Goal: Task Accomplishment & Management: Manage account settings

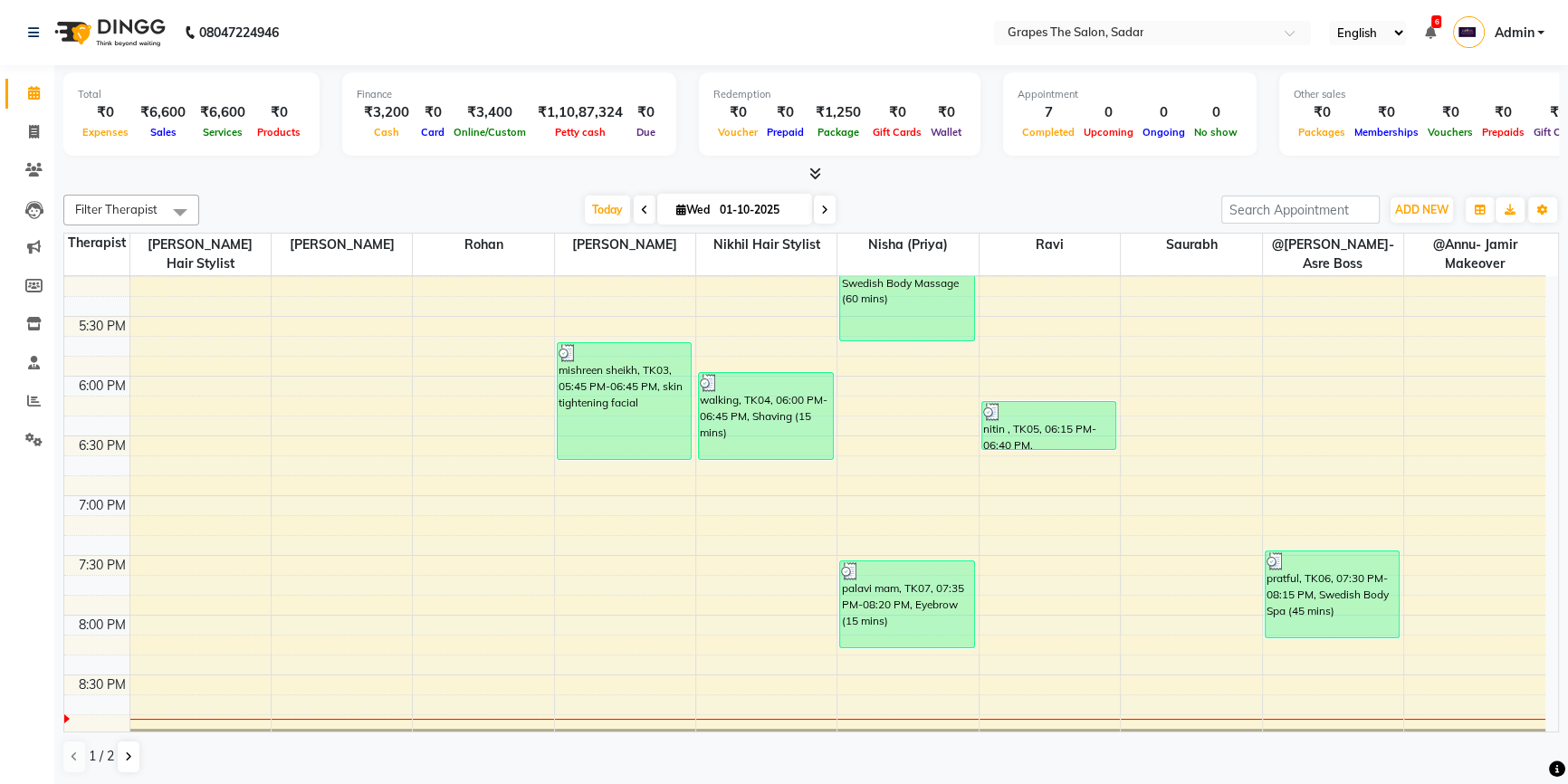
scroll to position [1091, 0]
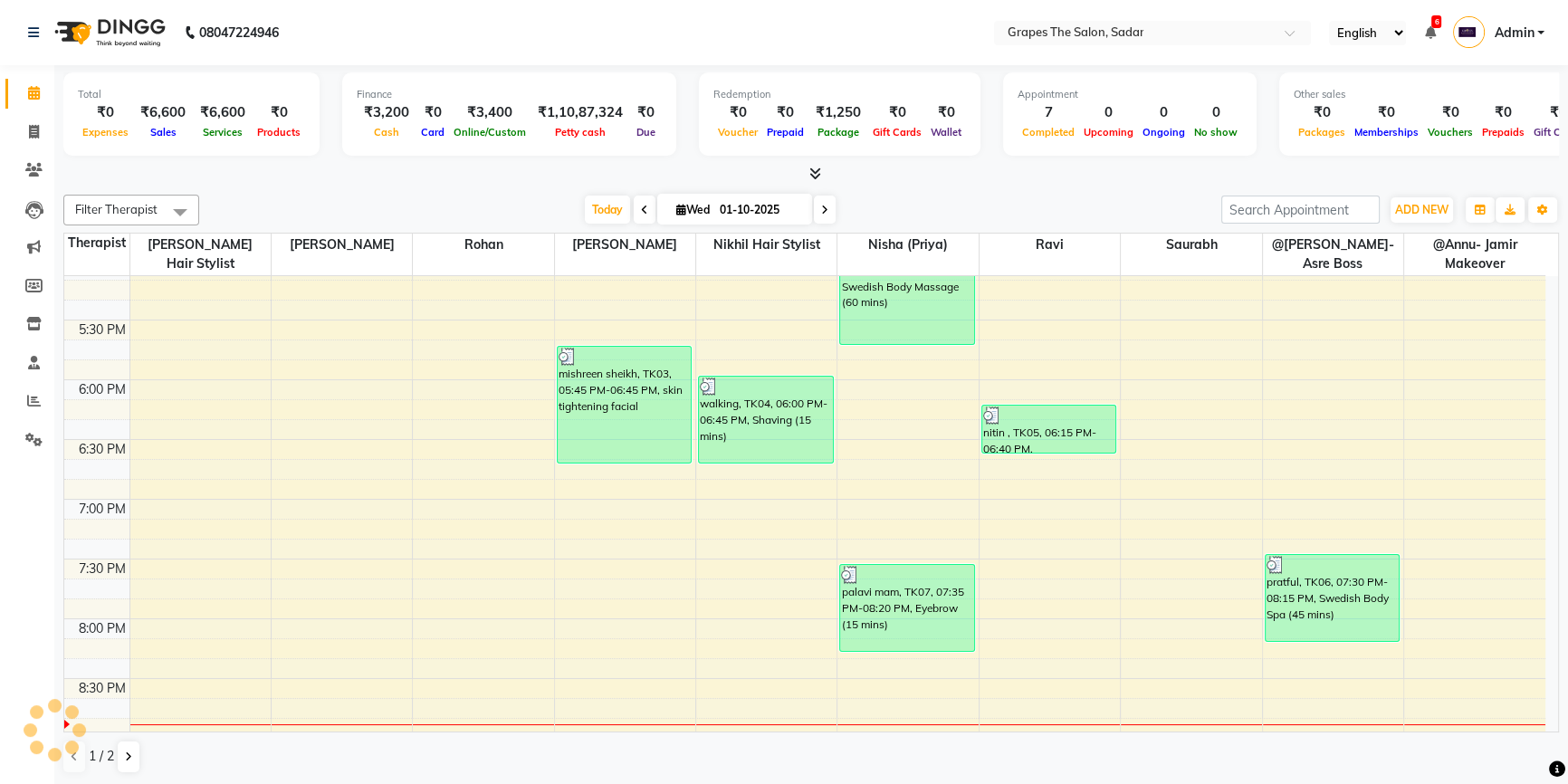
click at [1025, 526] on div "8:00 AM 8:30 AM 9:00 AM 9:30 AM 10:00 AM 10:30 AM 11:00 AM 11:30 AM 12:00 PM 12…" at bounding box center [804, 20] width 1482 height 1672
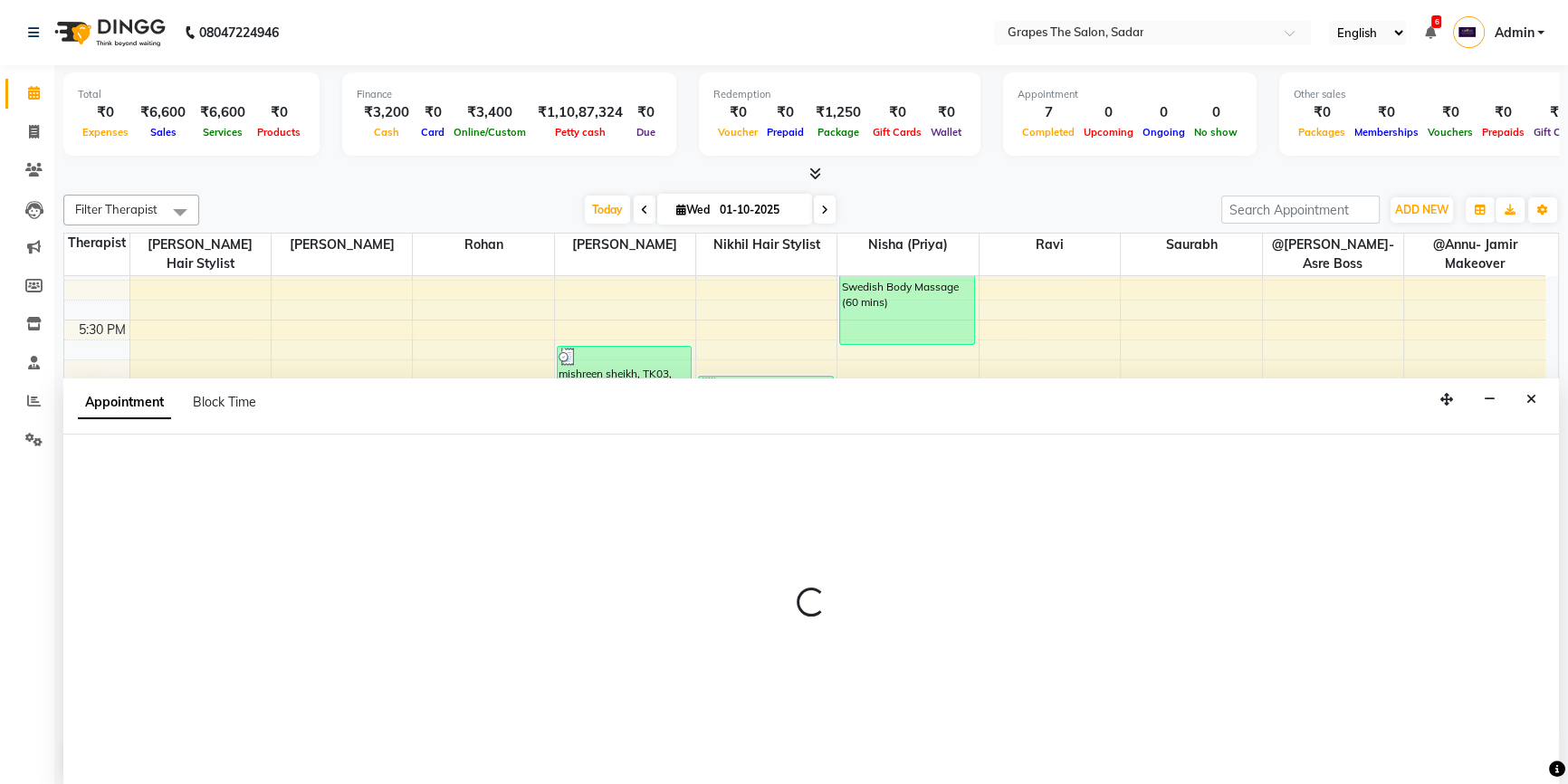
select select "58908"
select select "tentative"
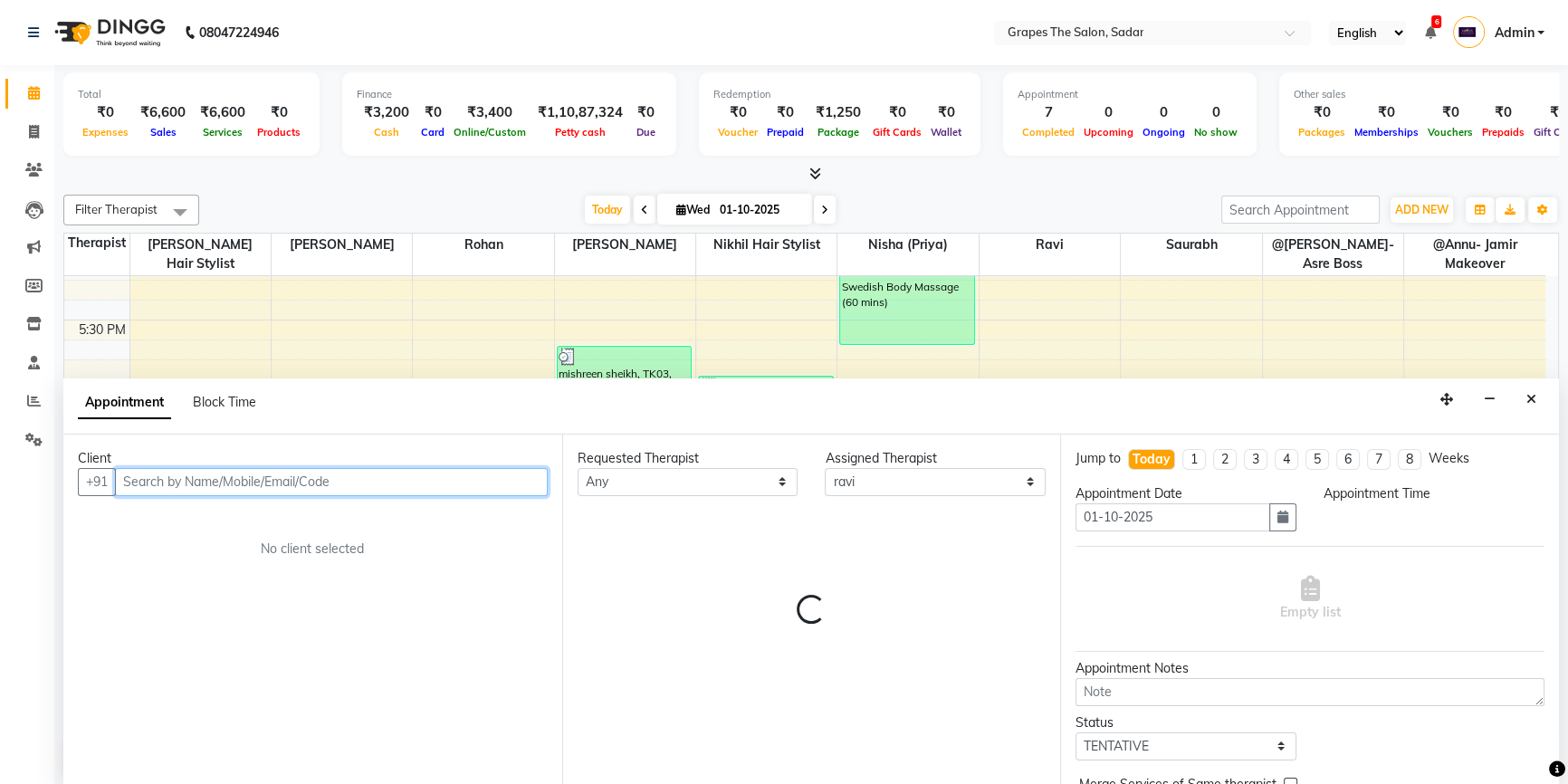
scroll to position [0, 0]
select select "1155"
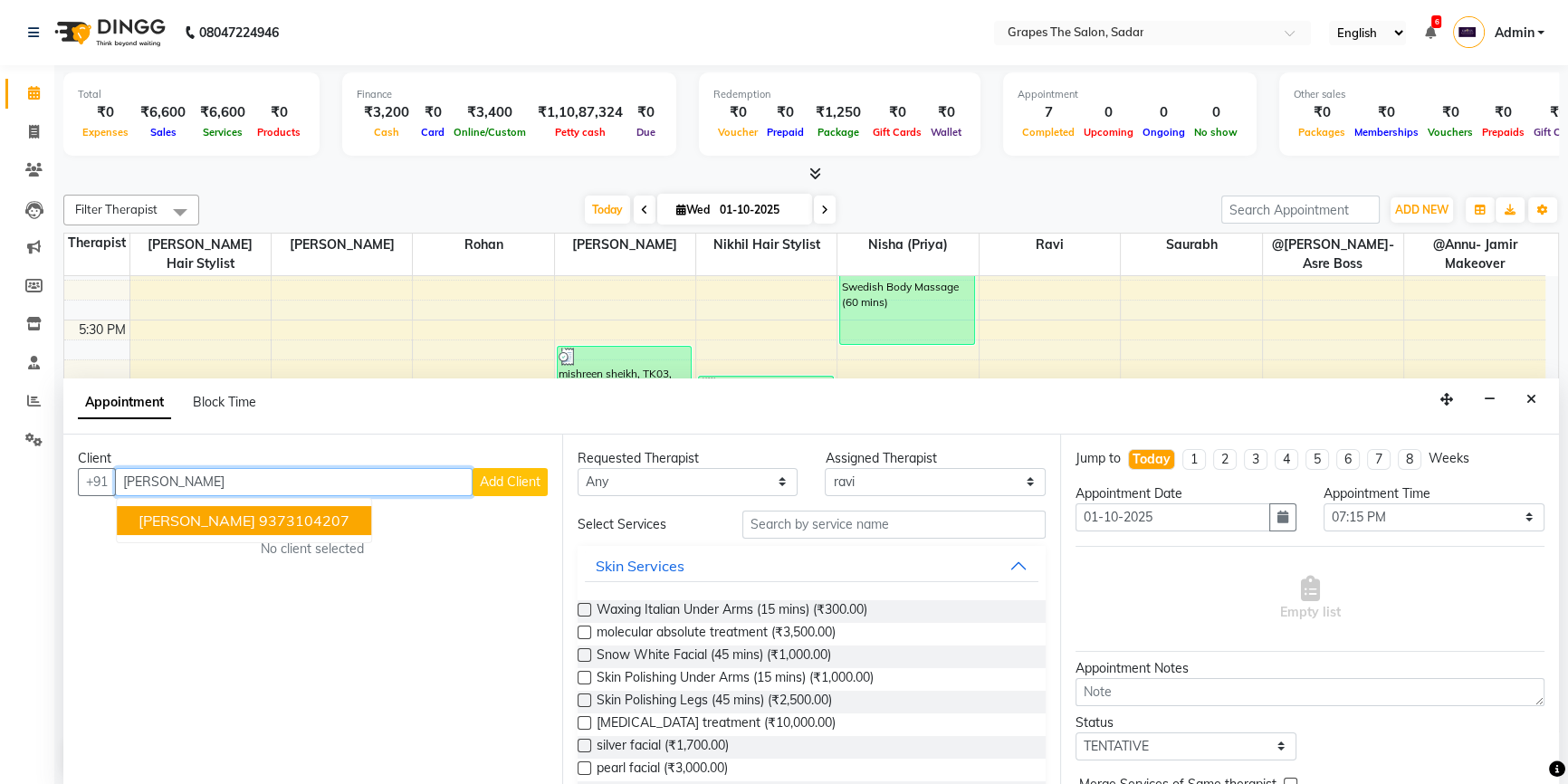
click at [259, 512] on ngb-highlight "9373104207" at bounding box center [304, 521] width 90 height 18
type input "9373104207agaric and"
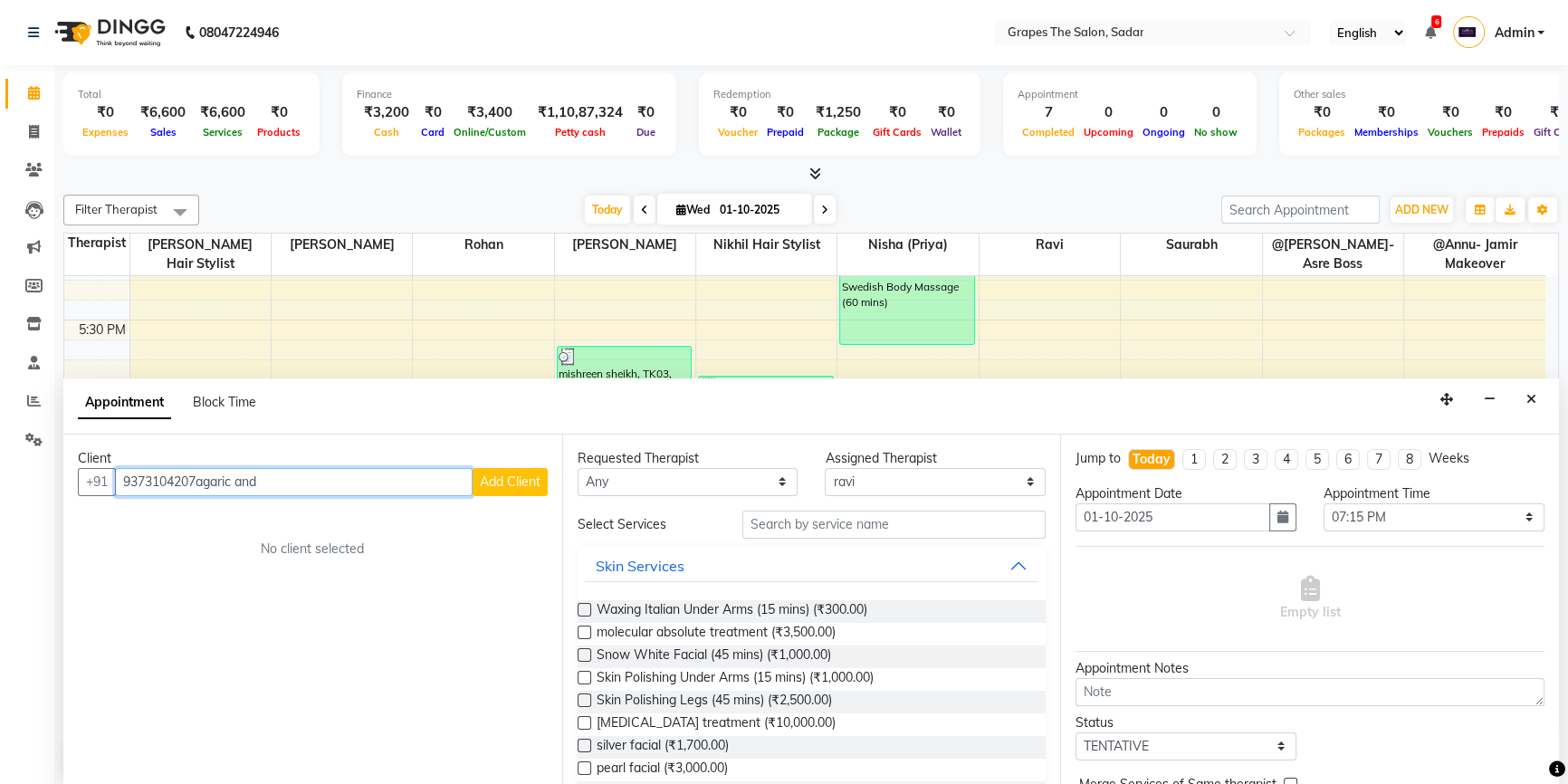
drag, startPoint x: 274, startPoint y: 477, endPoint x: 113, endPoint y: 499, distance: 162.5
click at [113, 499] on div "Client +91 9373104207agaric and Add Client No client selected" at bounding box center [312, 610] width 498 height 352
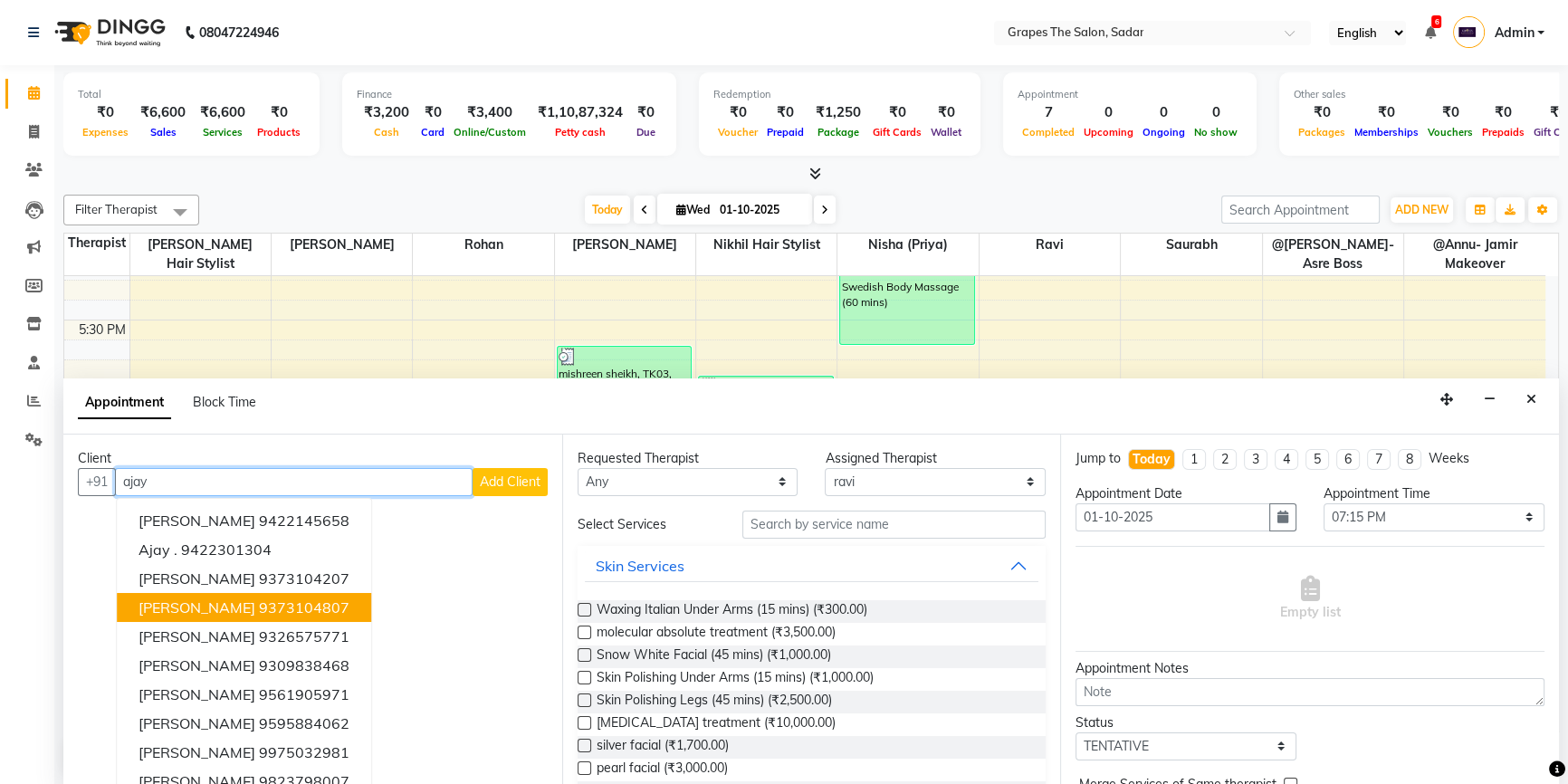
click at [274, 613] on ngb-highlight "9373104807" at bounding box center [304, 607] width 90 height 18
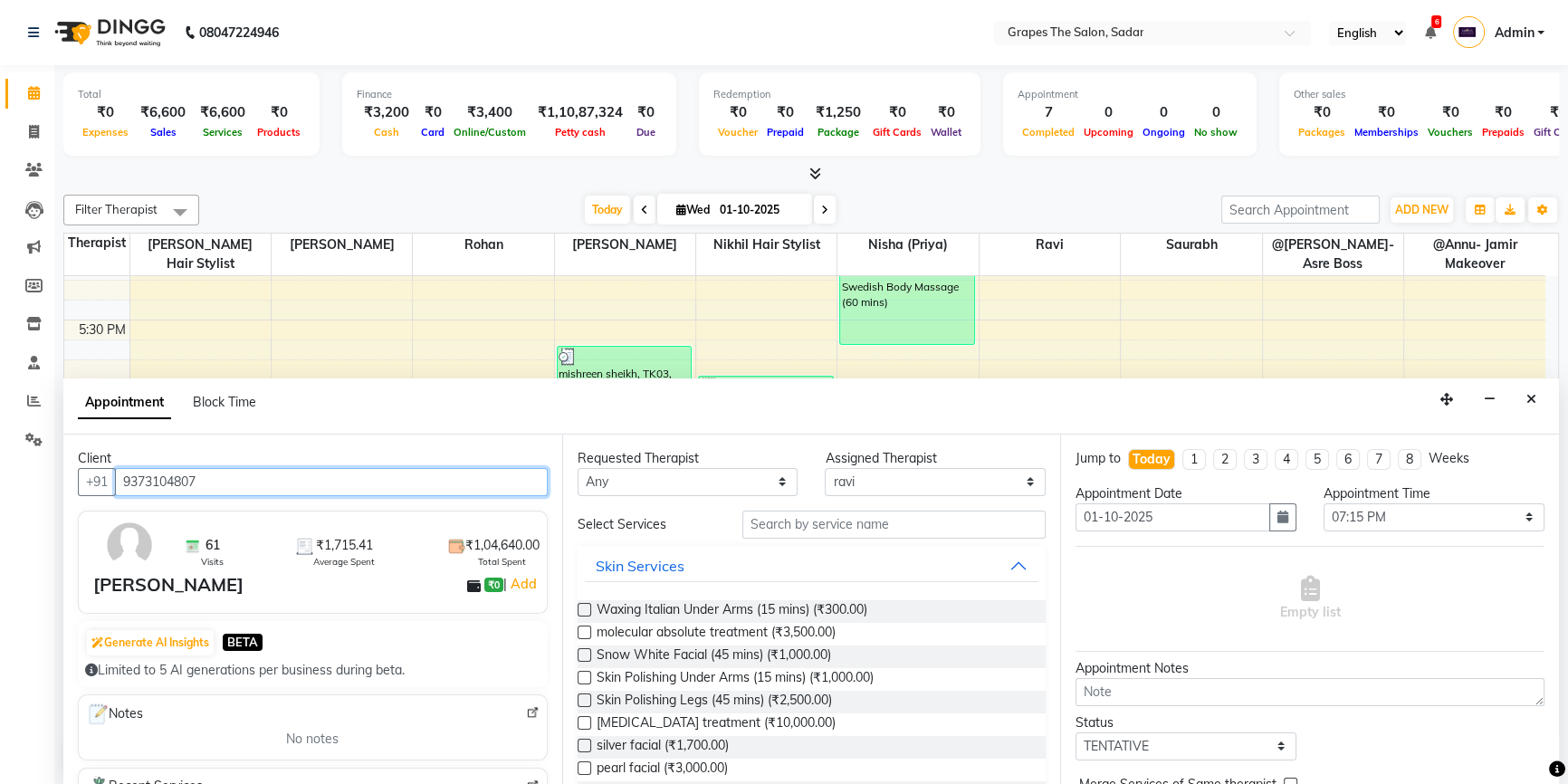
type input "9373104807"
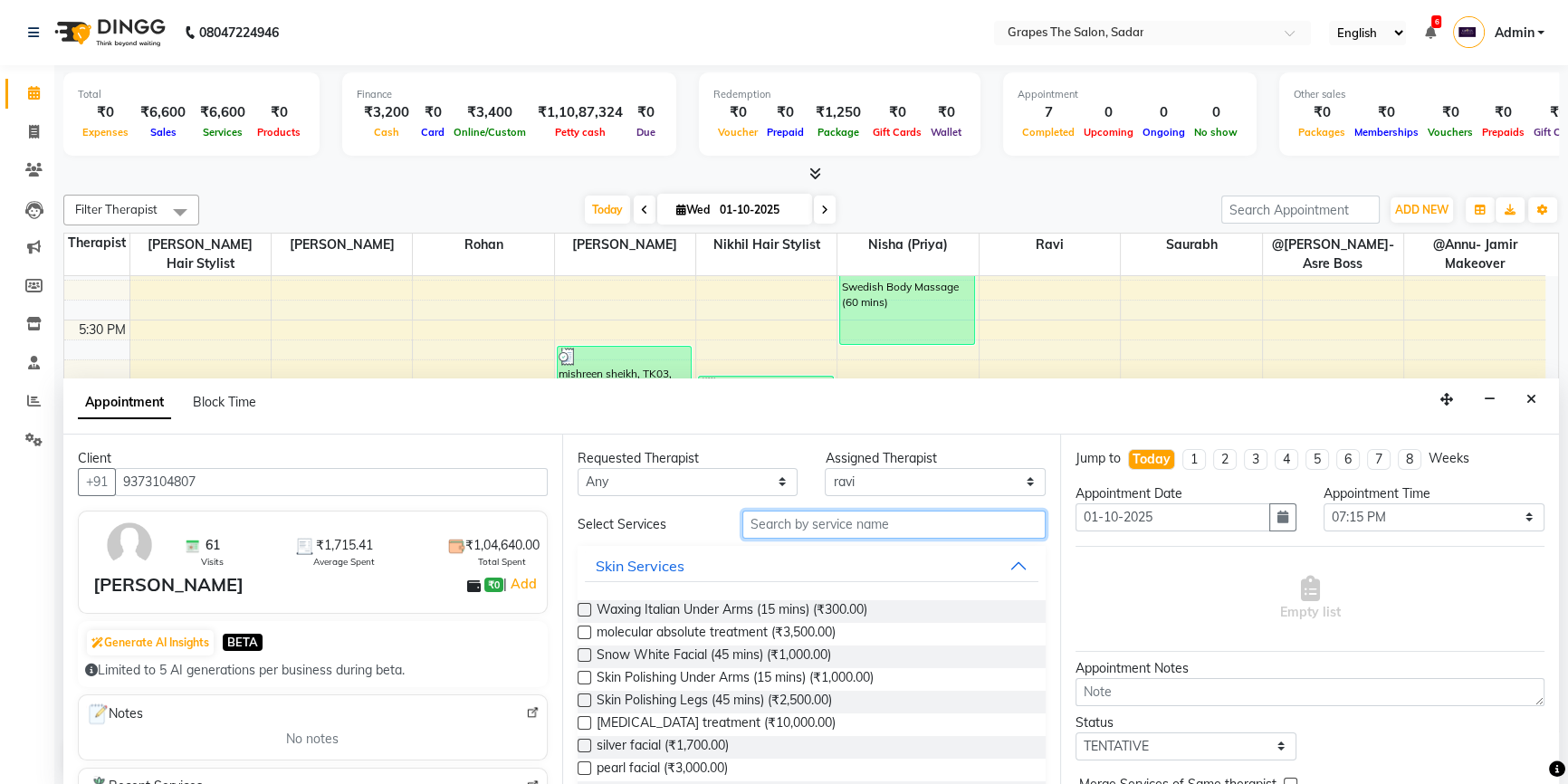
click at [790, 526] on input "text" at bounding box center [894, 525] width 303 height 28
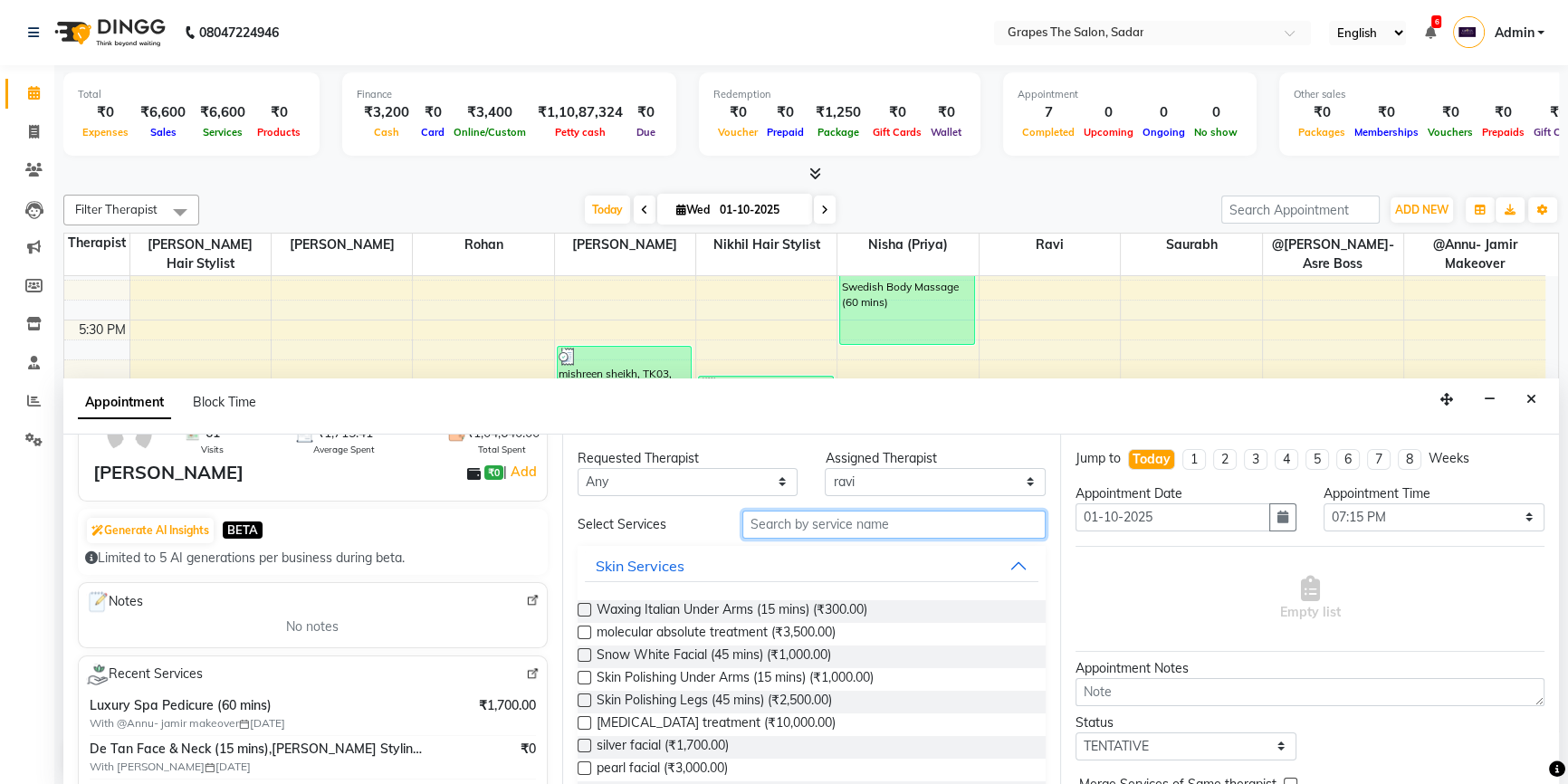
scroll to position [118, 0]
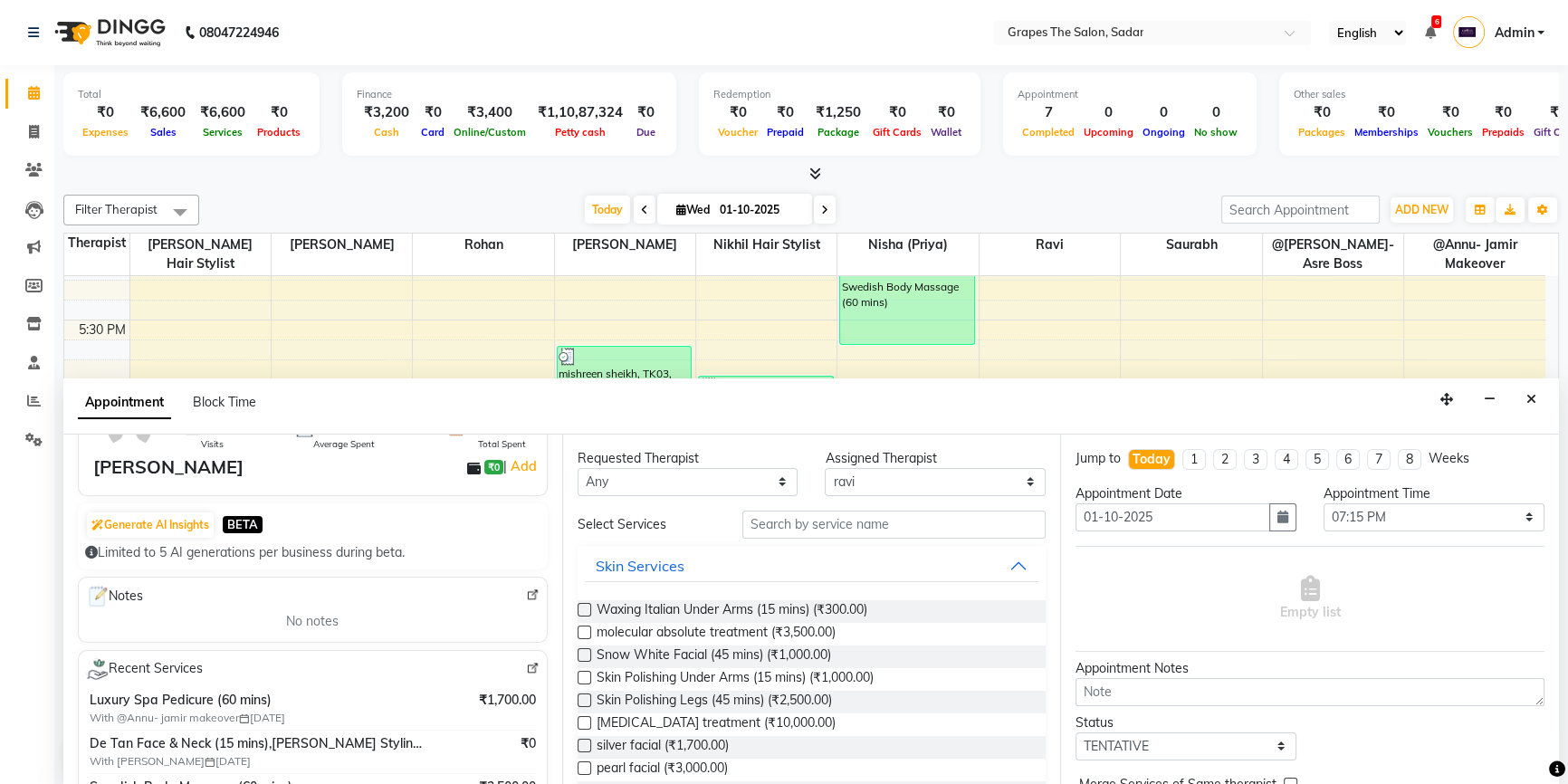
click at [299, 715] on span "With @Annu- jamir makeover [DATE]" at bounding box center [202, 718] width 226 height 17
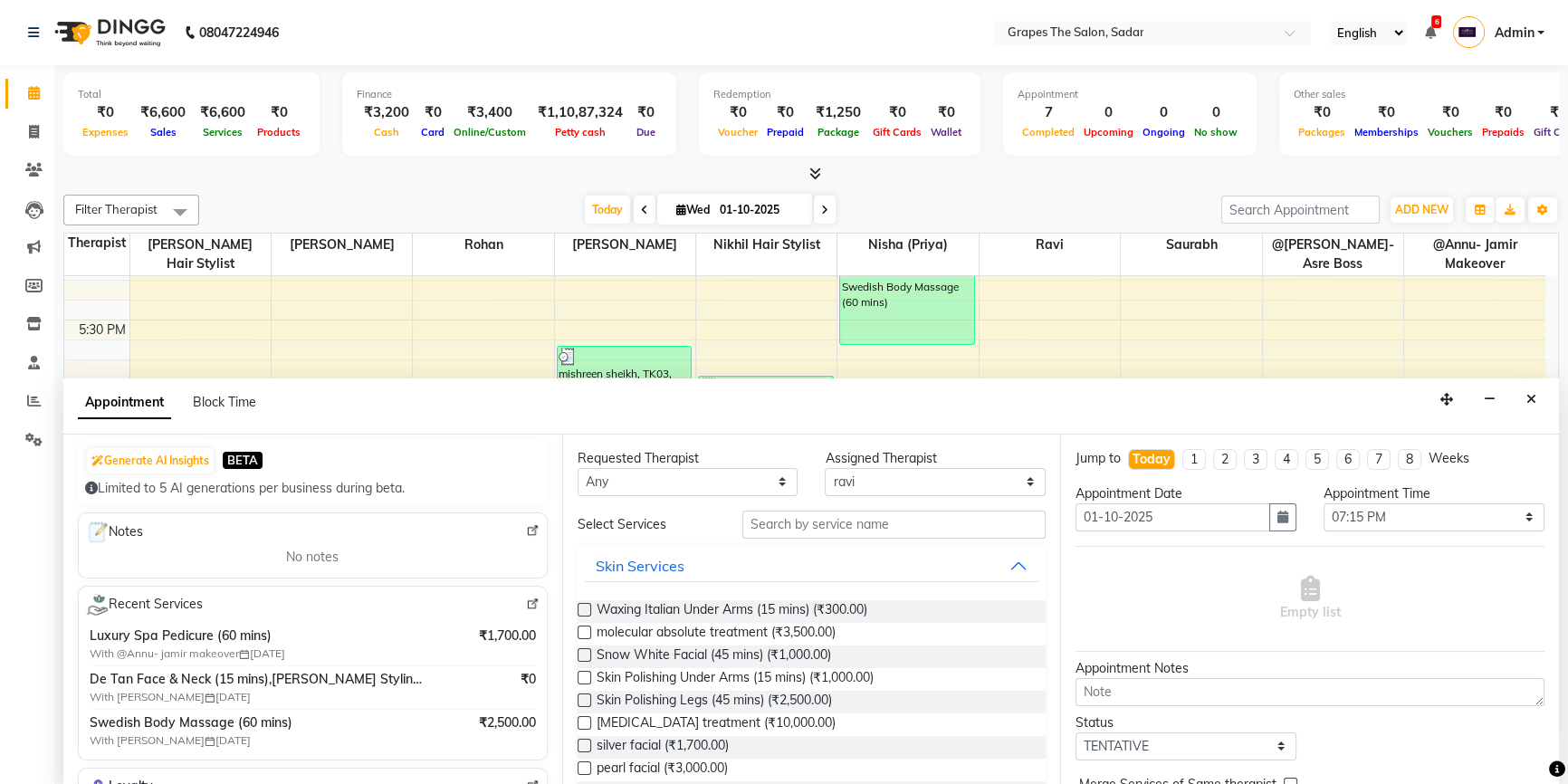
scroll to position [0, 0]
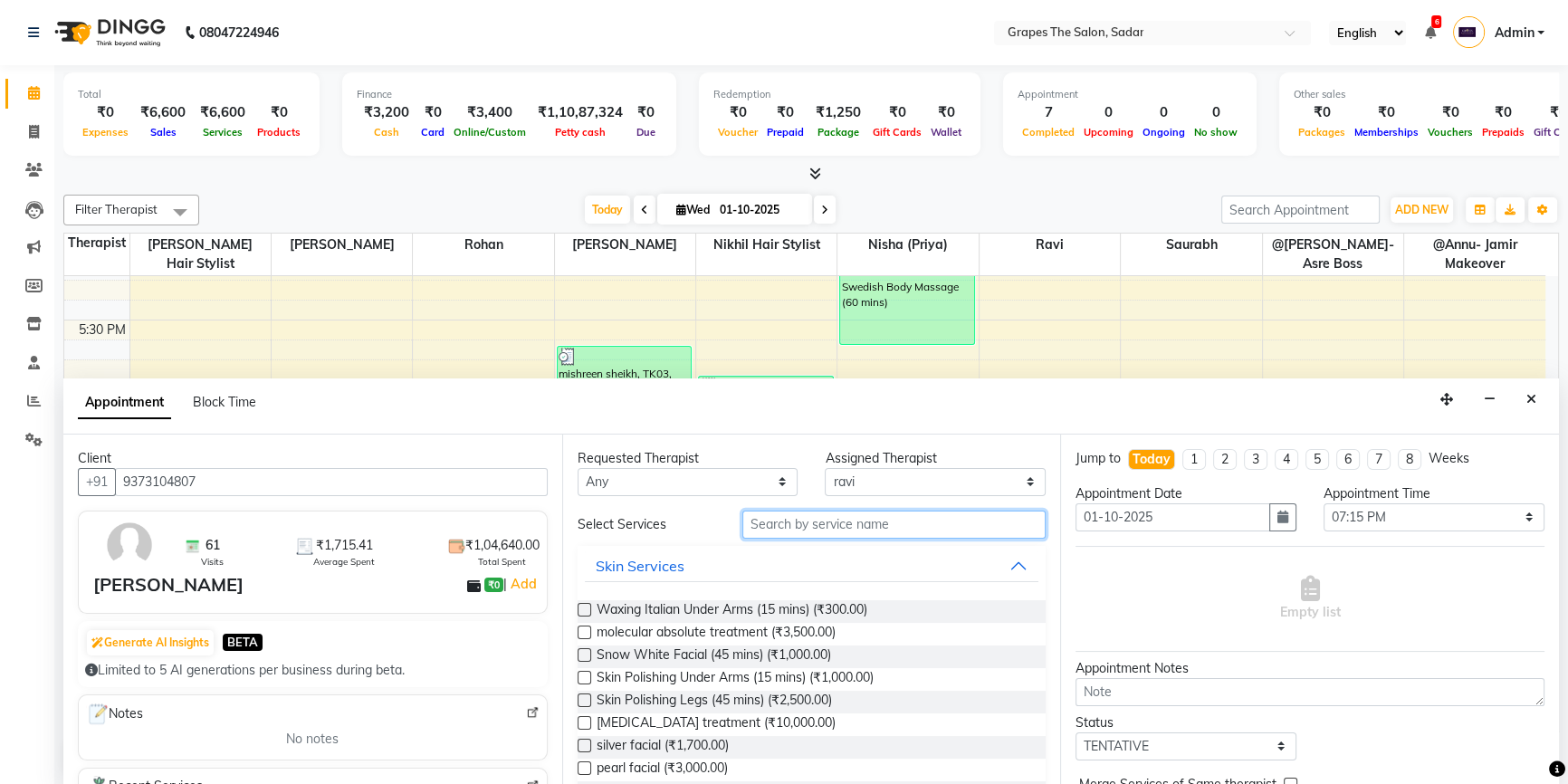
click at [782, 520] on input "text" at bounding box center [894, 525] width 303 height 28
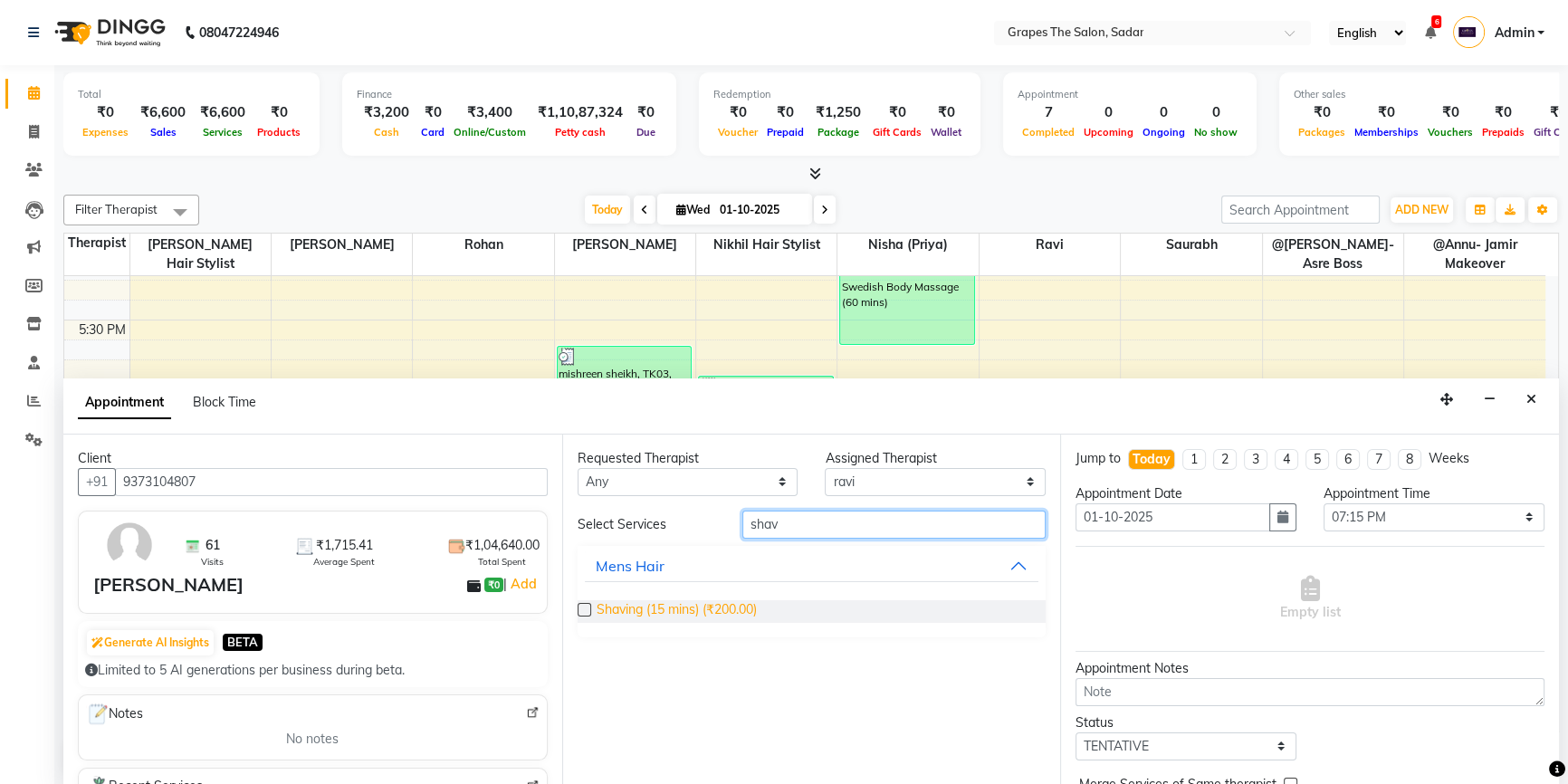
type input "shav"
click at [585, 603] on label at bounding box center [585, 610] width 14 height 14
click at [585, 605] on input "checkbox" at bounding box center [584, 611] width 12 height 12
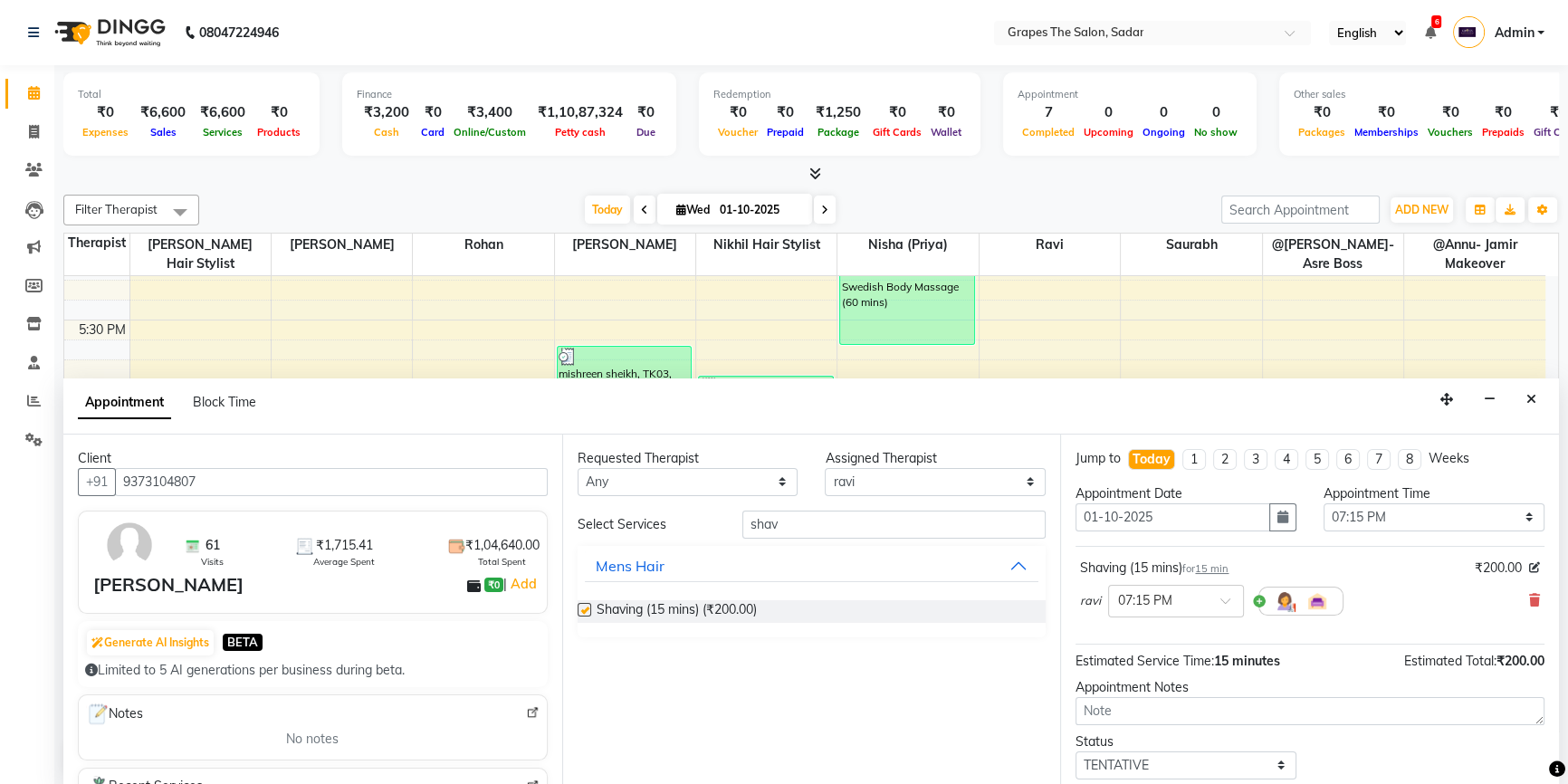
checkbox input "false"
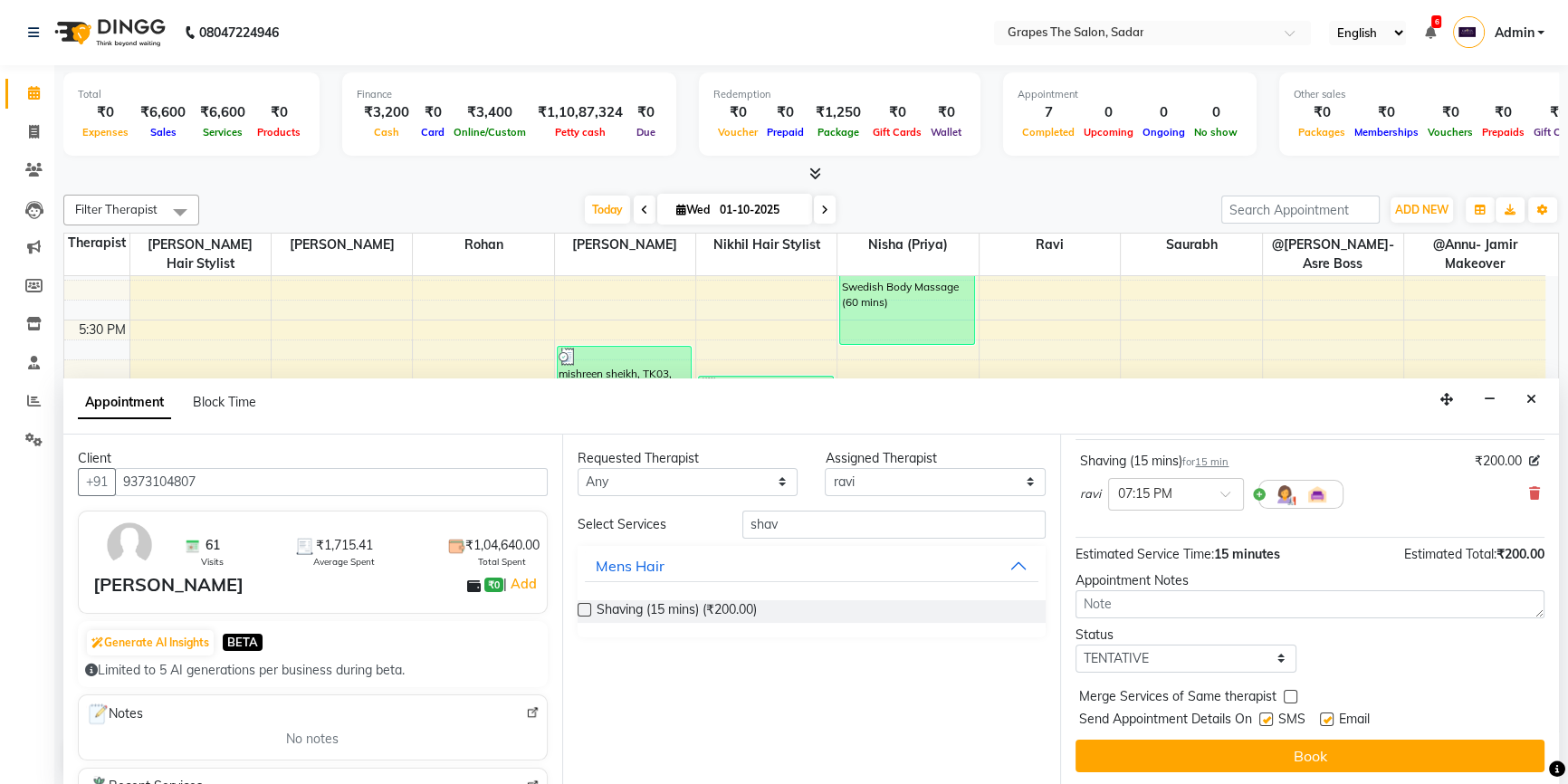
click at [1329, 713] on label at bounding box center [1327, 719] width 14 height 14
click at [1329, 715] on input "checkbox" at bounding box center [1326, 721] width 12 height 12
checkbox input "false"
click at [1267, 721] on label at bounding box center [1266, 719] width 14 height 14
click at [1267, 721] on input "checkbox" at bounding box center [1265, 721] width 12 height 12
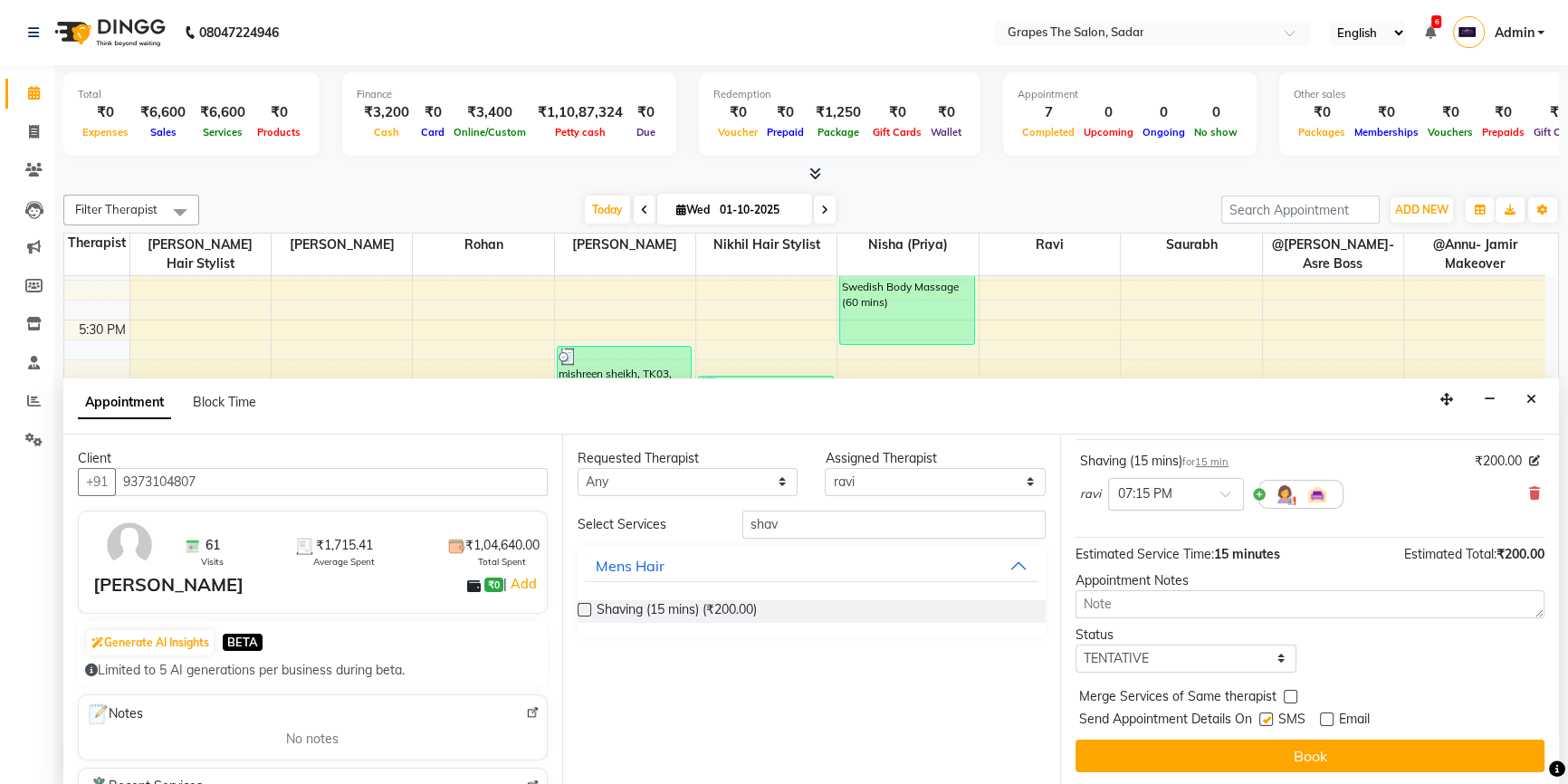
checkbox input "false"
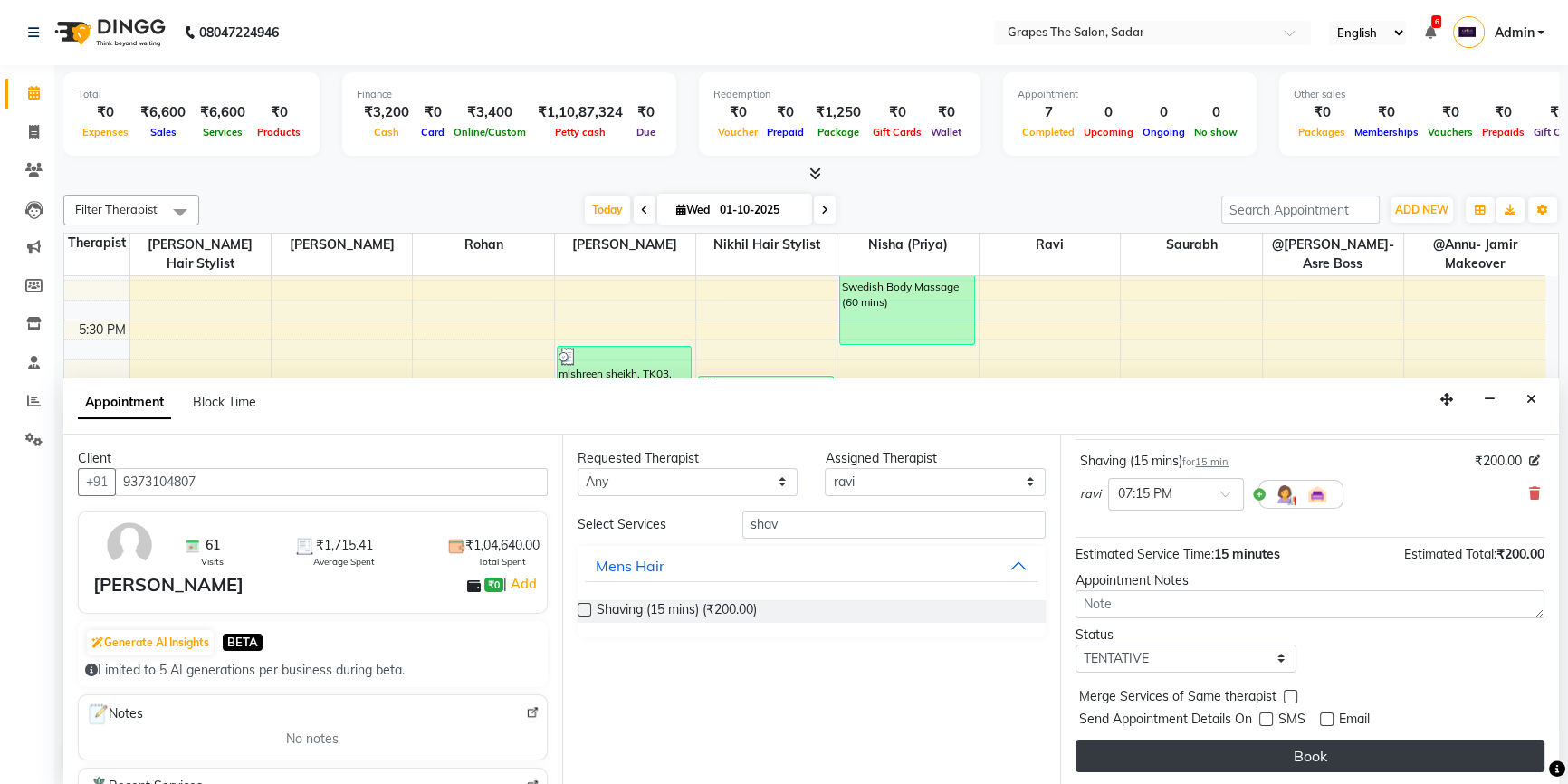
click at [1295, 749] on button "Book" at bounding box center [1310, 756] width 469 height 33
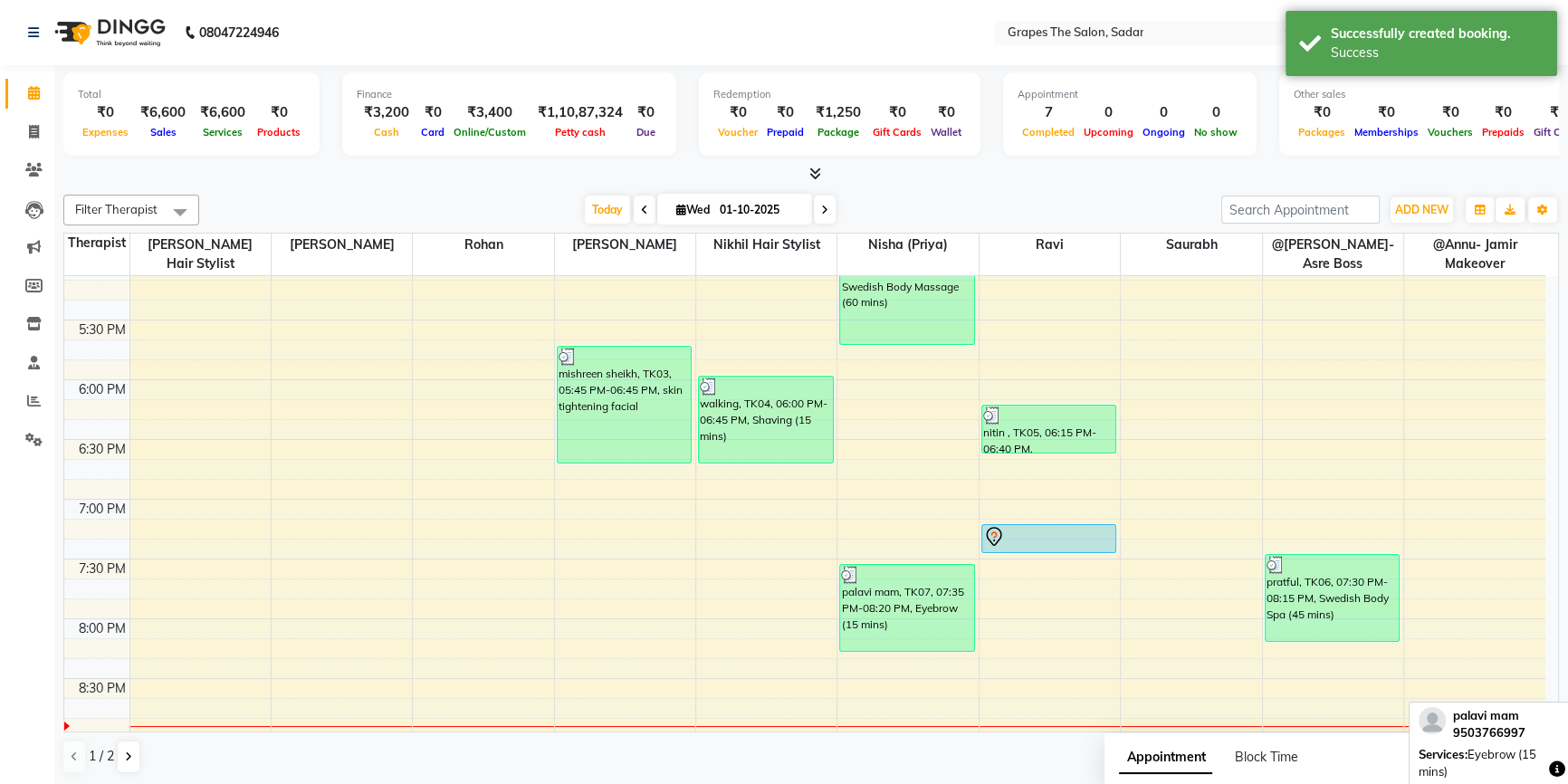
scroll to position [0, 0]
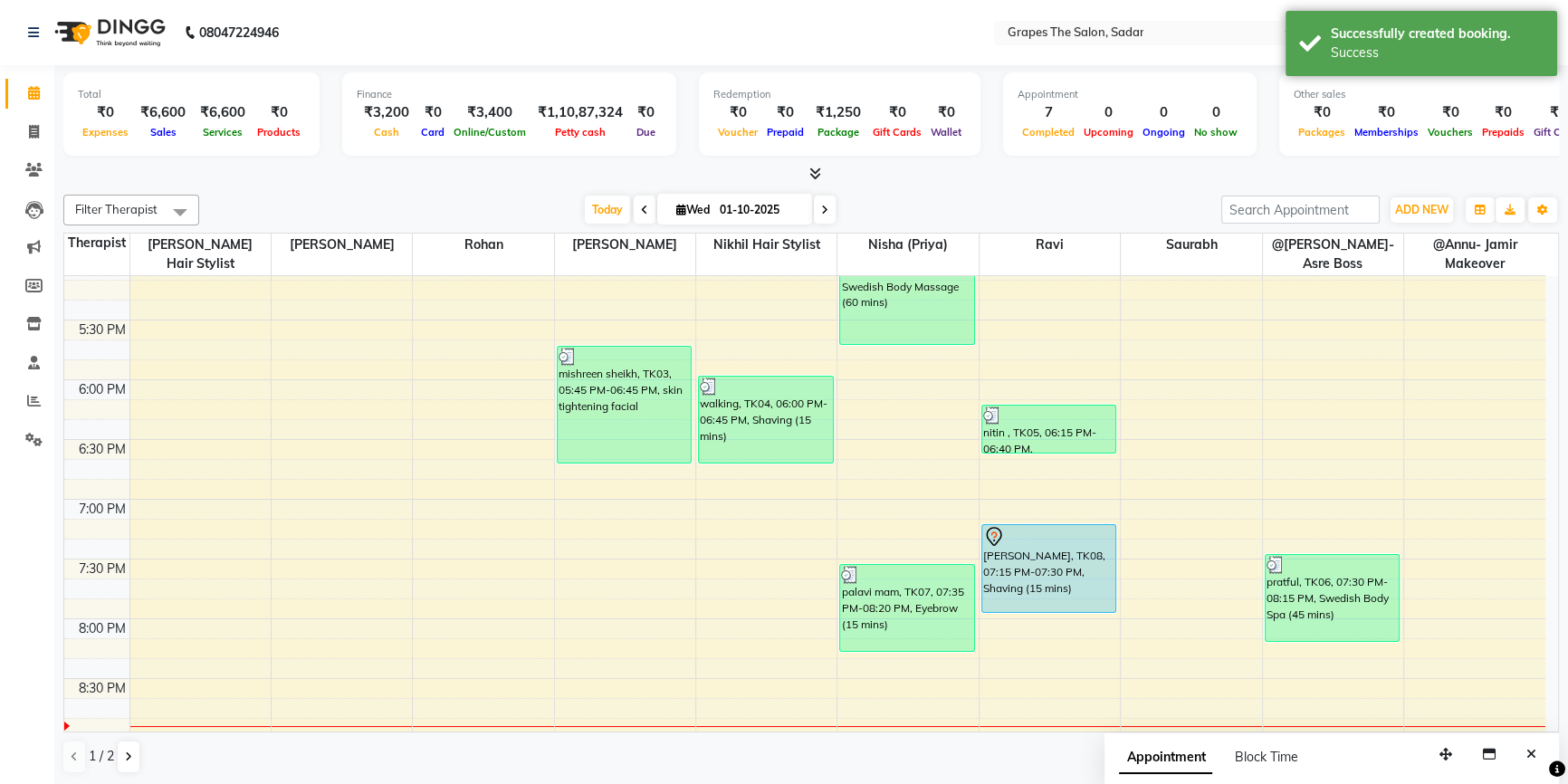
drag, startPoint x: 1050, startPoint y: 551, endPoint x: 1048, endPoint y: 599, distance: 48.0
click at [1048, 608] on div "nitin , TK05, 06:15 PM-06:40 PM, [PERSON_NAME] Styling (15 mins),Under Arms (10…" at bounding box center [1049, 20] width 140 height 1672
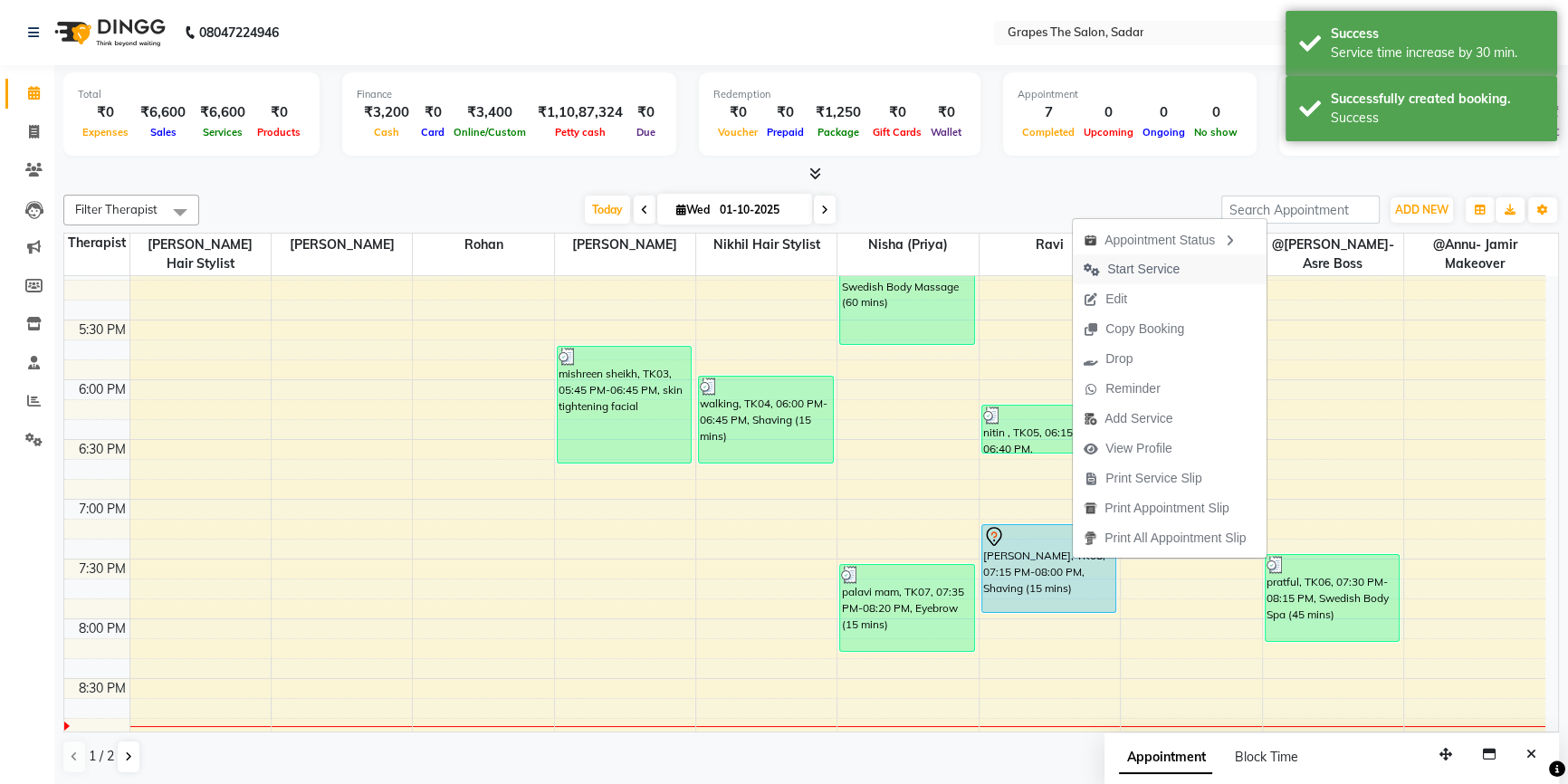
click at [1144, 278] on span "Start Service" at bounding box center [1143, 269] width 73 height 19
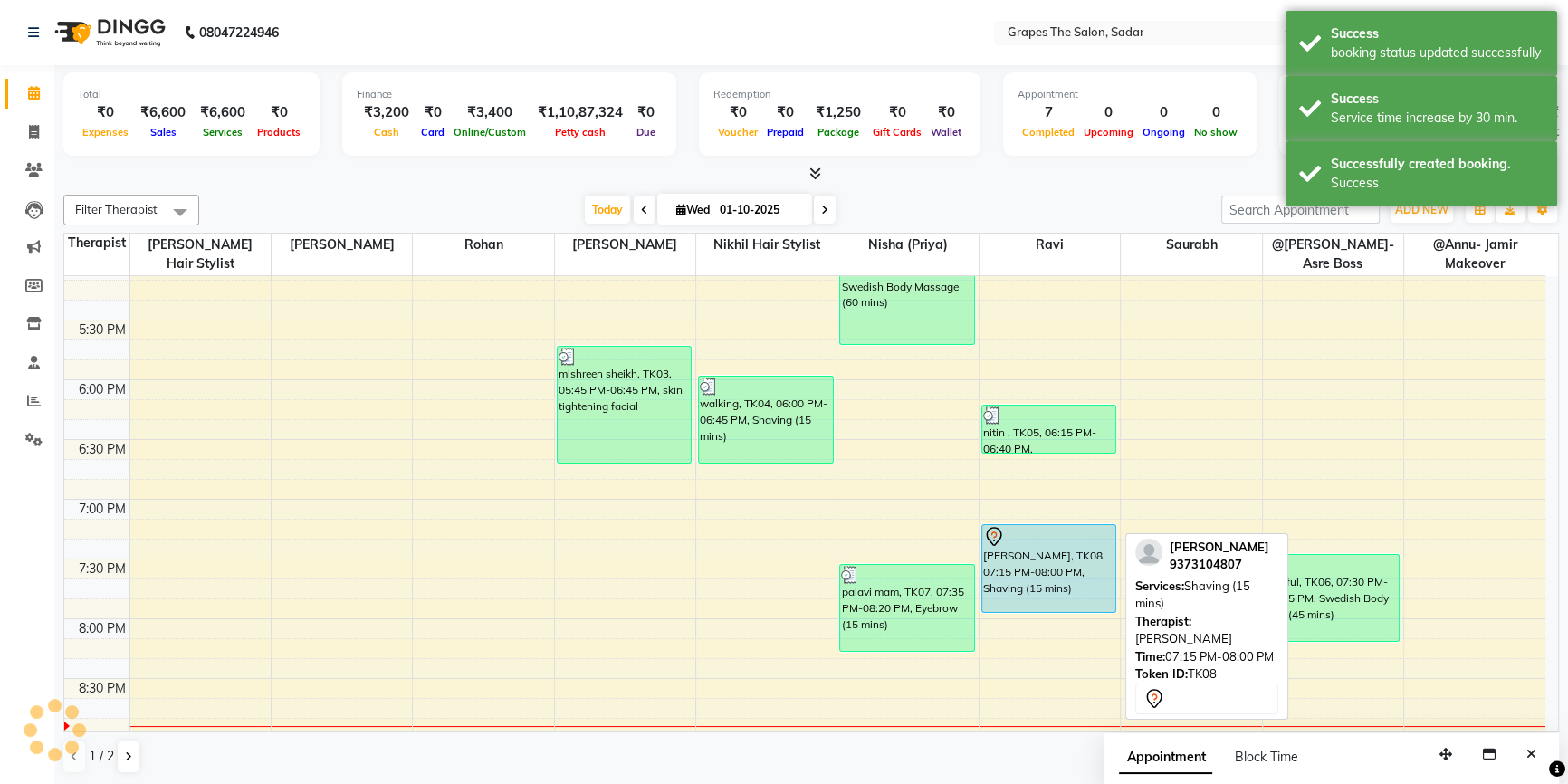
click at [1070, 555] on div "[PERSON_NAME], TK08, 07:15 PM-08:00 PM, Shaving (15 mins)" at bounding box center [1049, 568] width 134 height 86
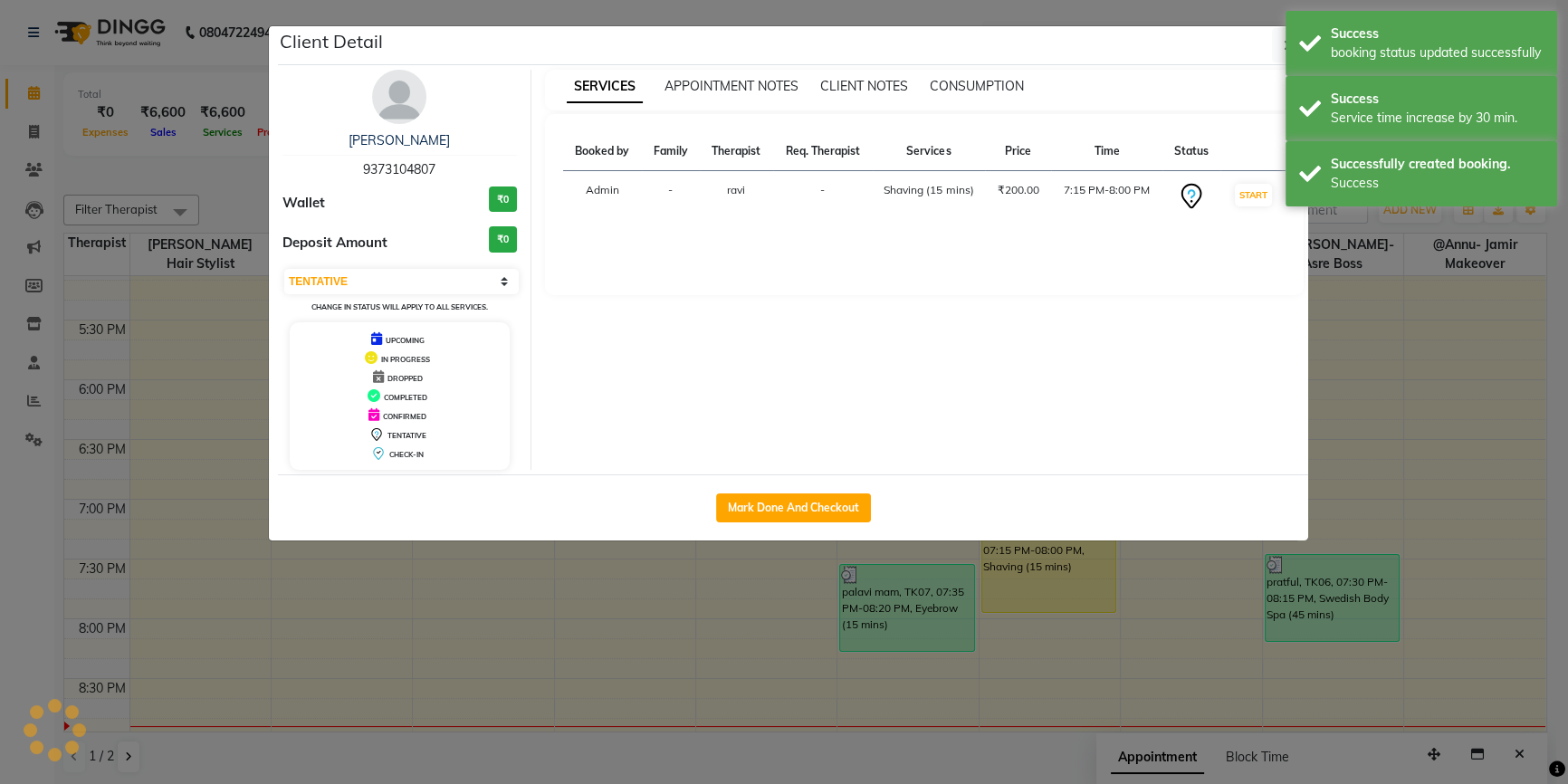
select select "1"
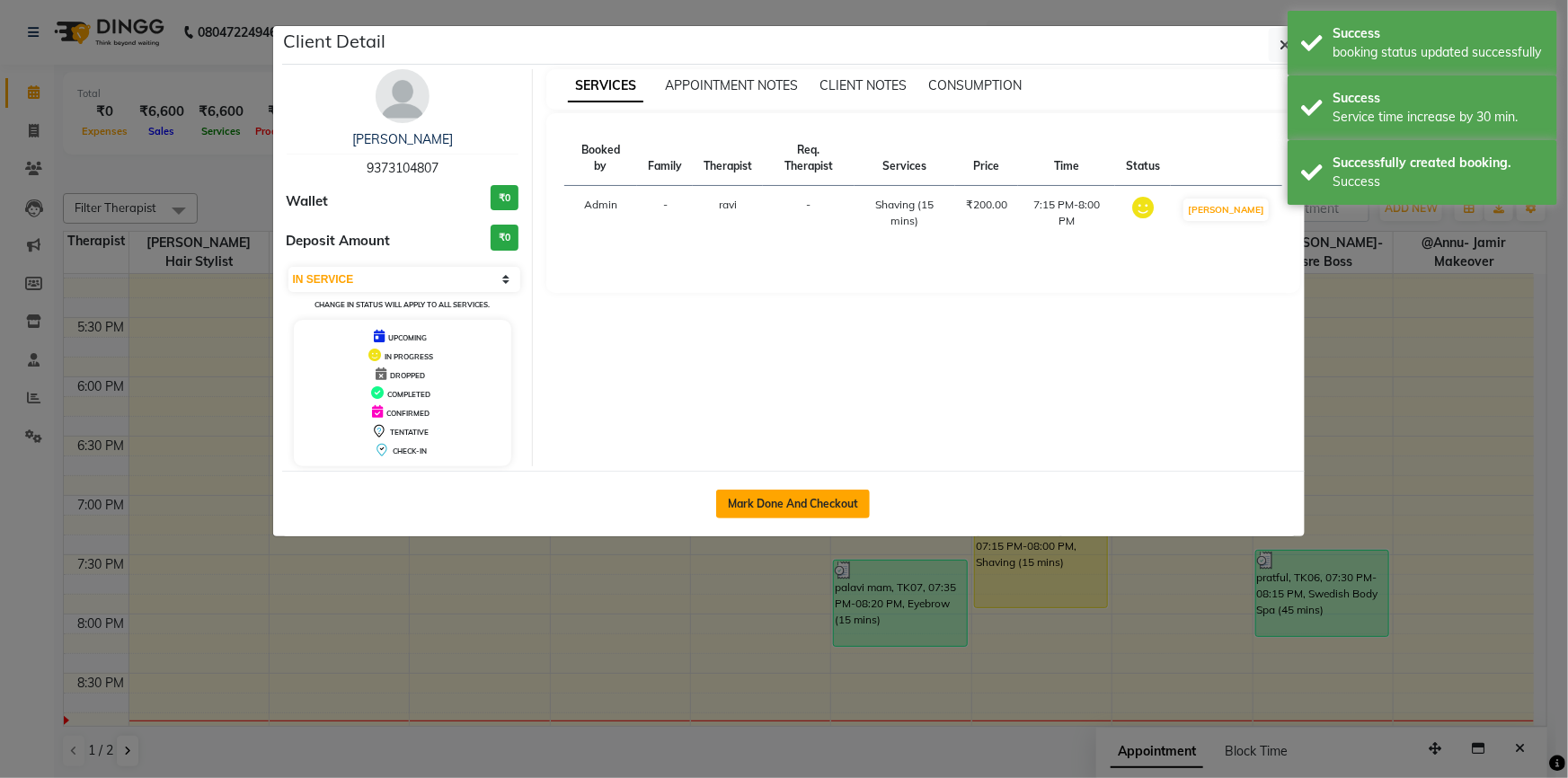
click at [781, 496] on button "Mark Done And Checkout" at bounding box center [793, 504] width 153 height 29
select select "service"
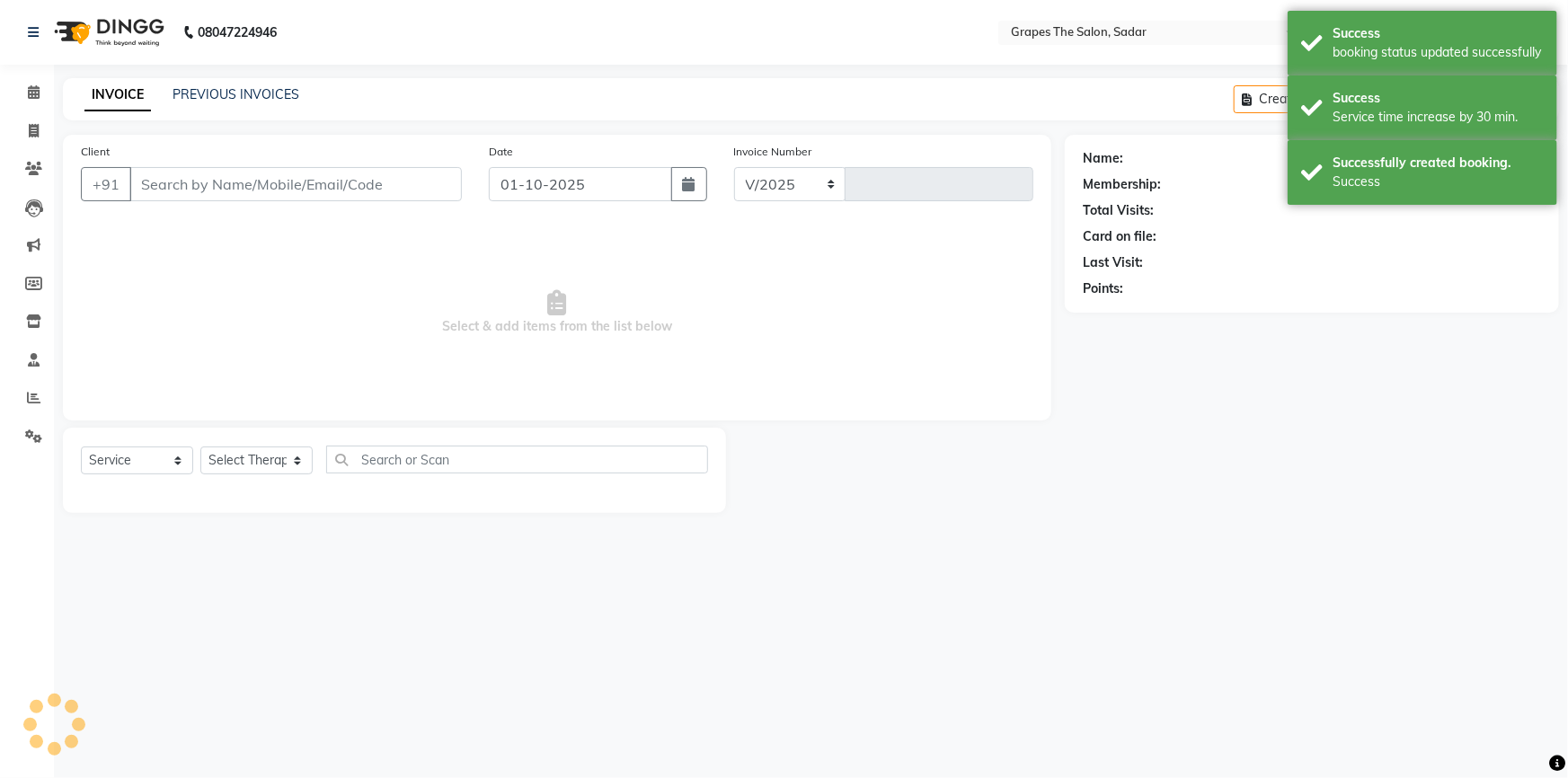
select select "55"
type input "1738"
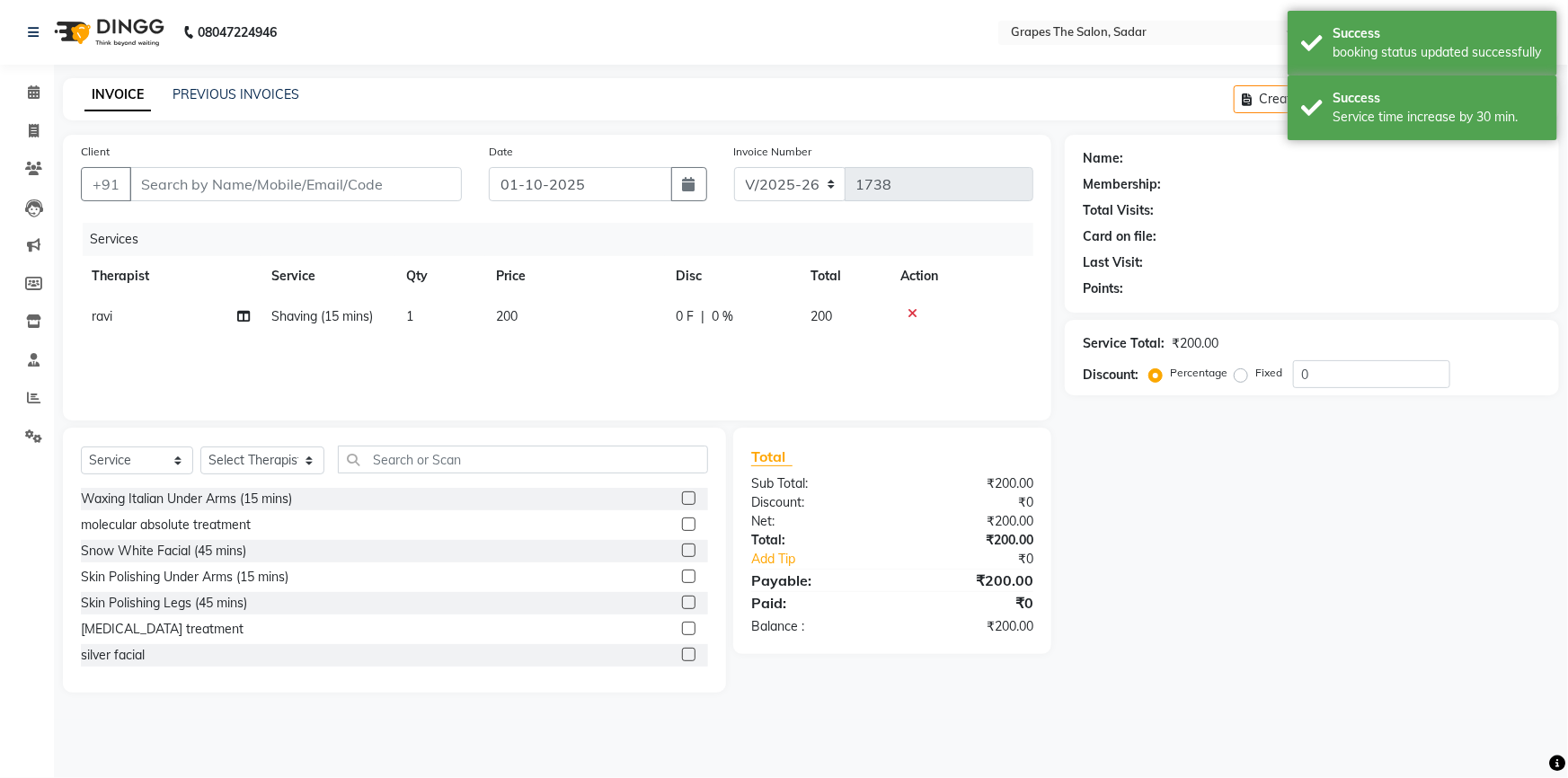
type input "9373104807"
select select "58908"
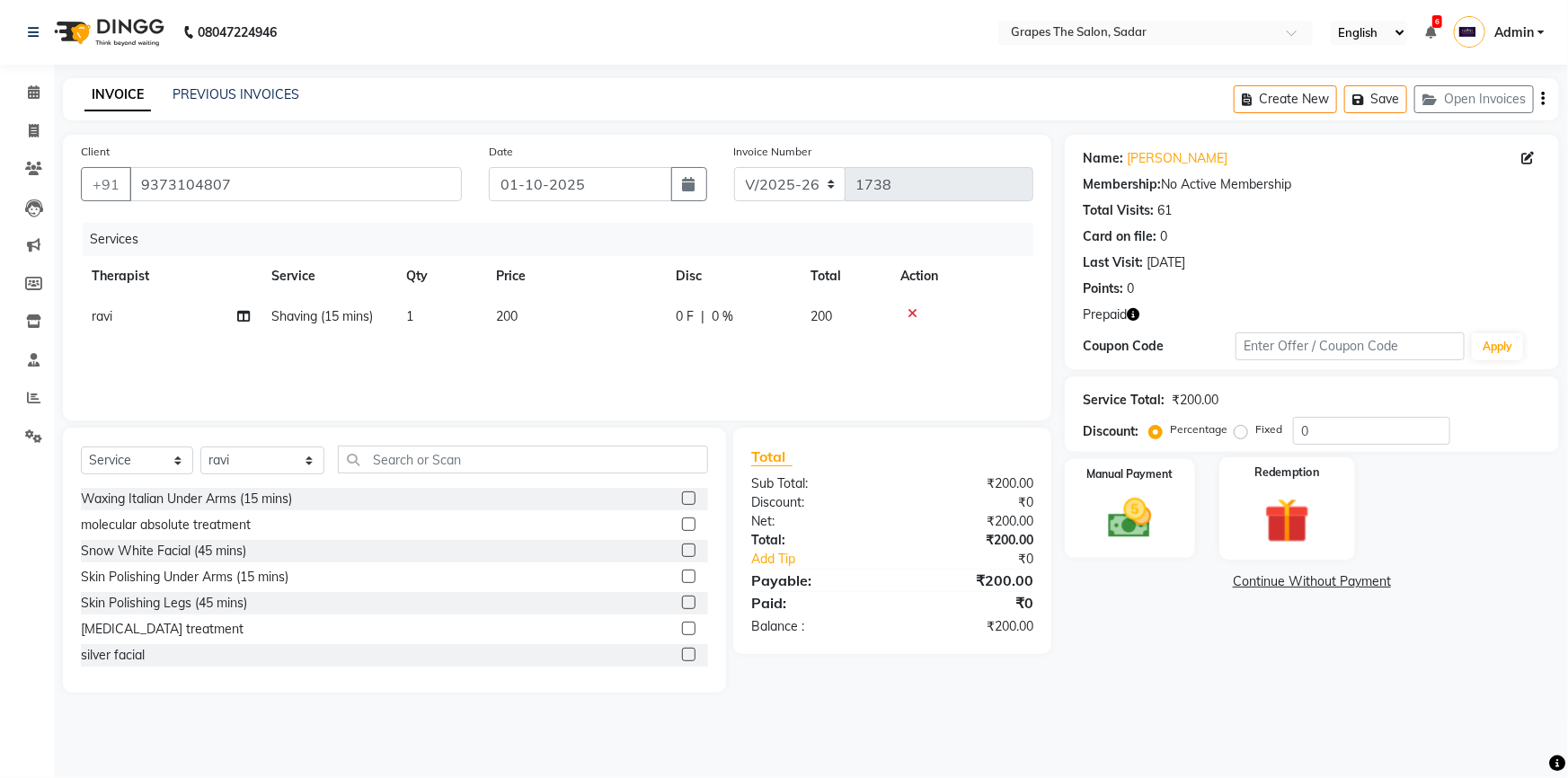
click at [1244, 551] on div "Redemption" at bounding box center [1287, 508] width 136 height 103
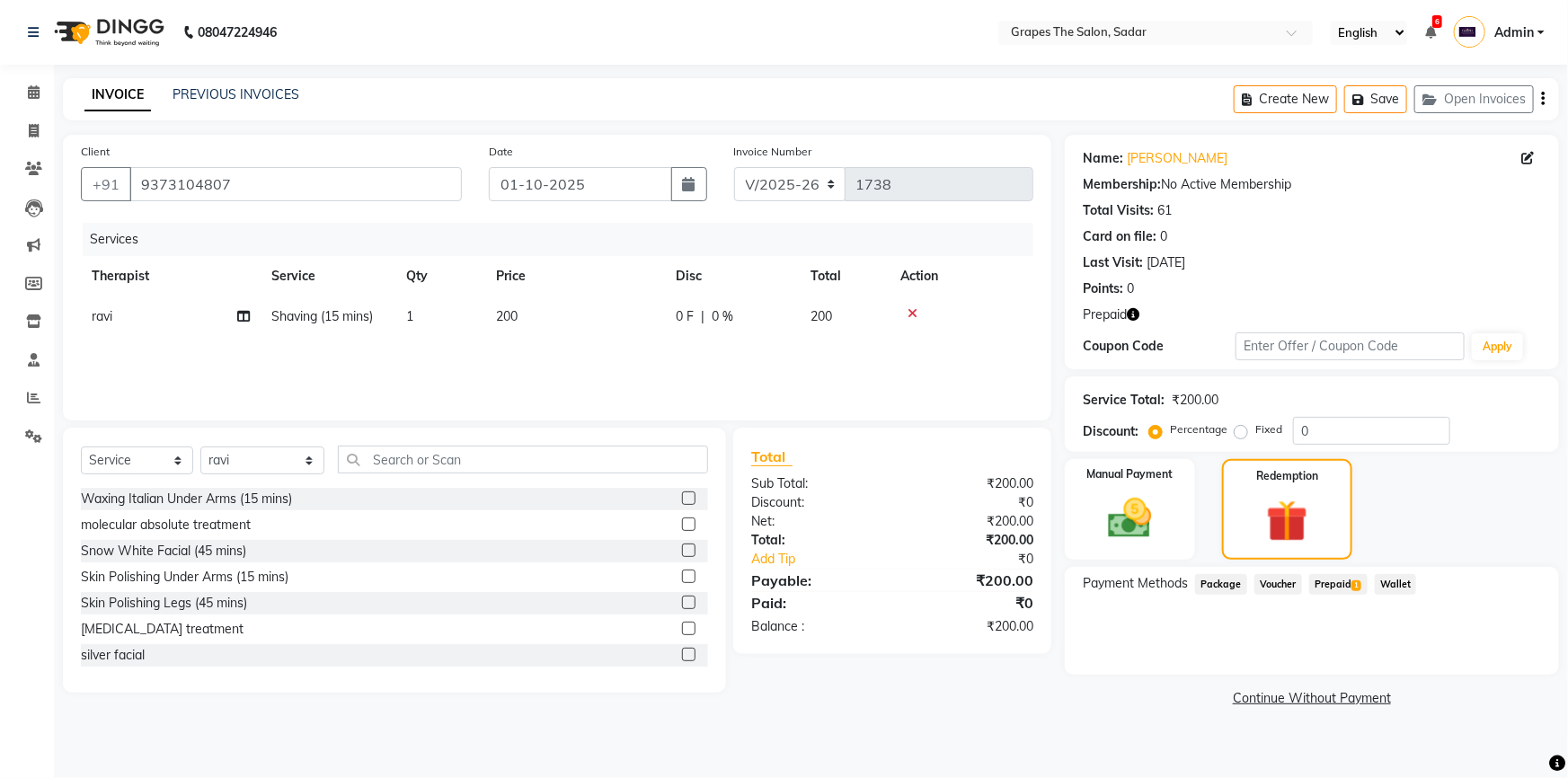
click at [1334, 584] on span "Prepaid 1" at bounding box center [1338, 583] width 59 height 20
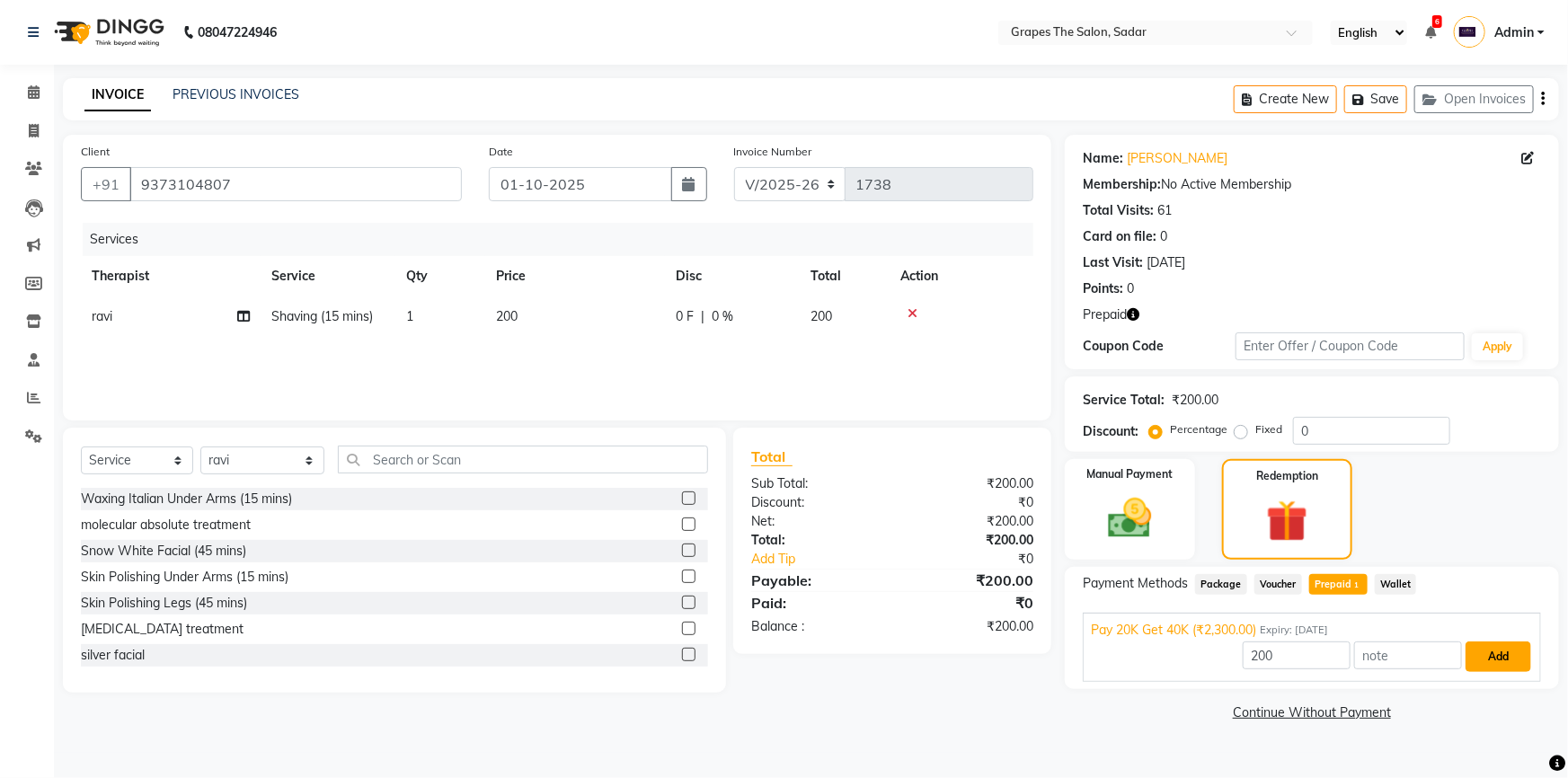
click at [1505, 655] on button "Add" at bounding box center [1499, 657] width 66 height 31
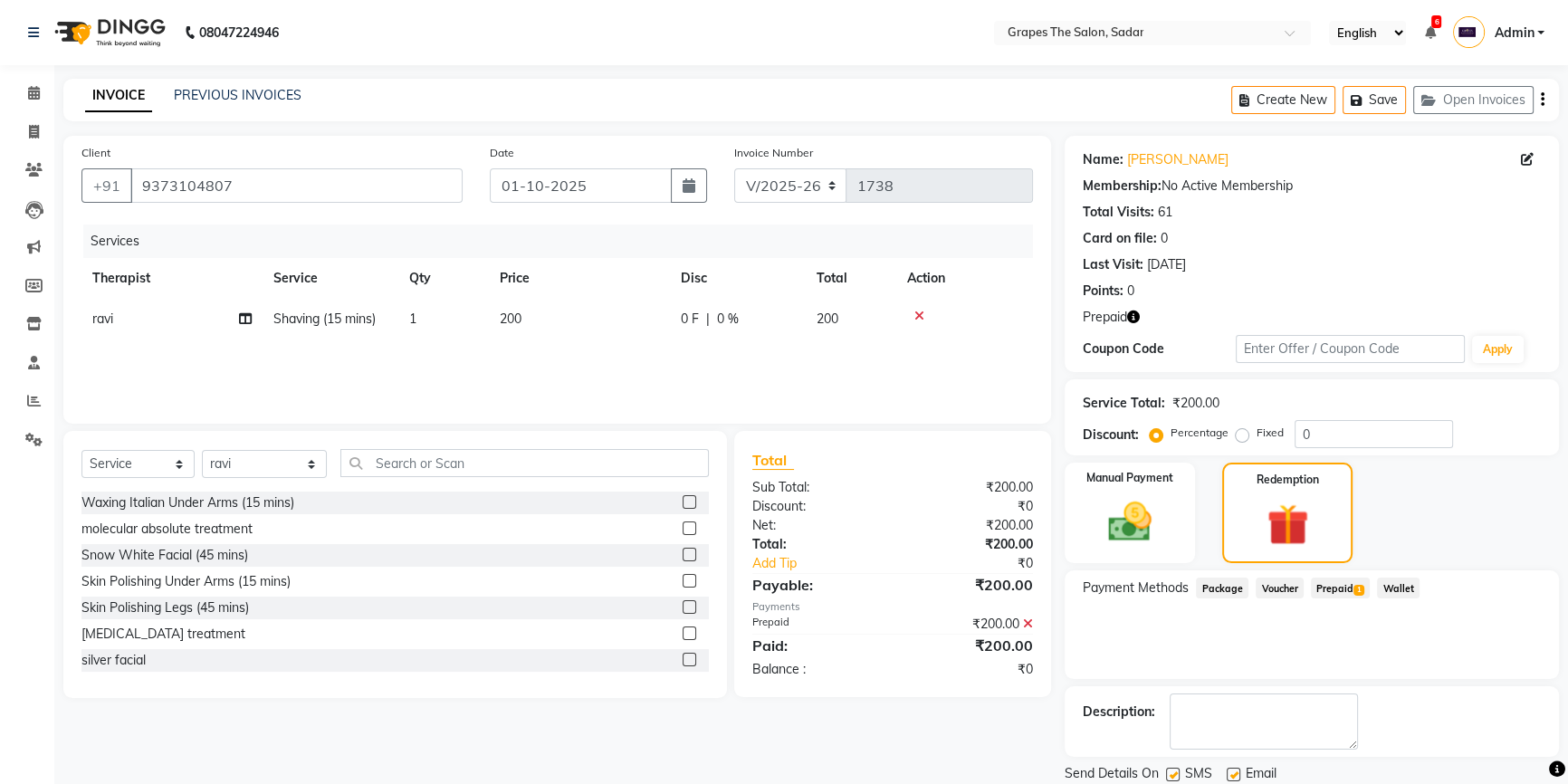
click at [1234, 767] on label at bounding box center [1234, 774] width 14 height 14
click at [1234, 769] on input "checkbox" at bounding box center [1233, 775] width 12 height 12
checkbox input "false"
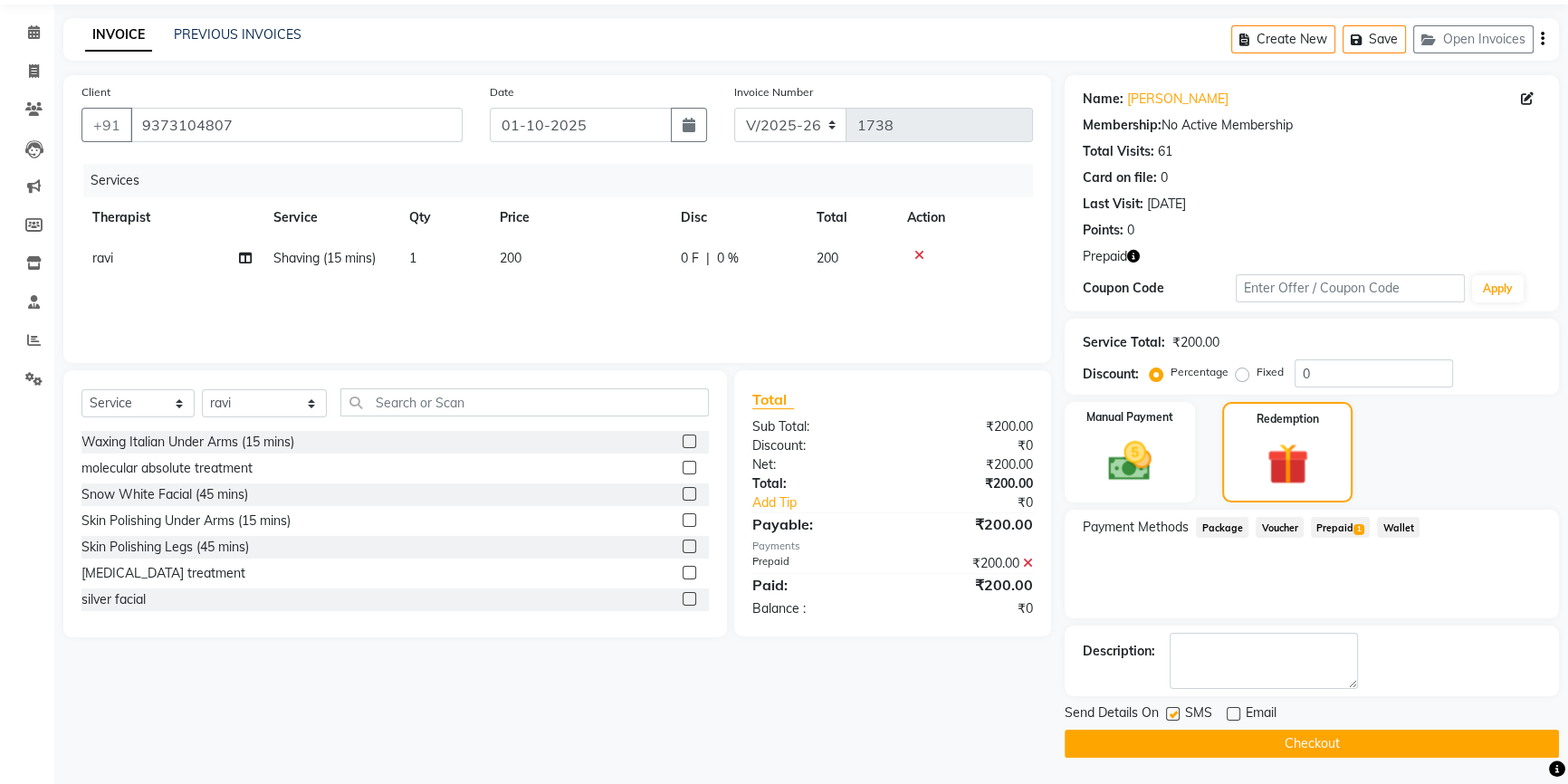
click at [1168, 709] on label at bounding box center [1173, 714] width 14 height 14
click at [1168, 709] on input "checkbox" at bounding box center [1172, 715] width 12 height 12
checkbox input "false"
click at [1186, 734] on button "Checkout" at bounding box center [1312, 743] width 494 height 28
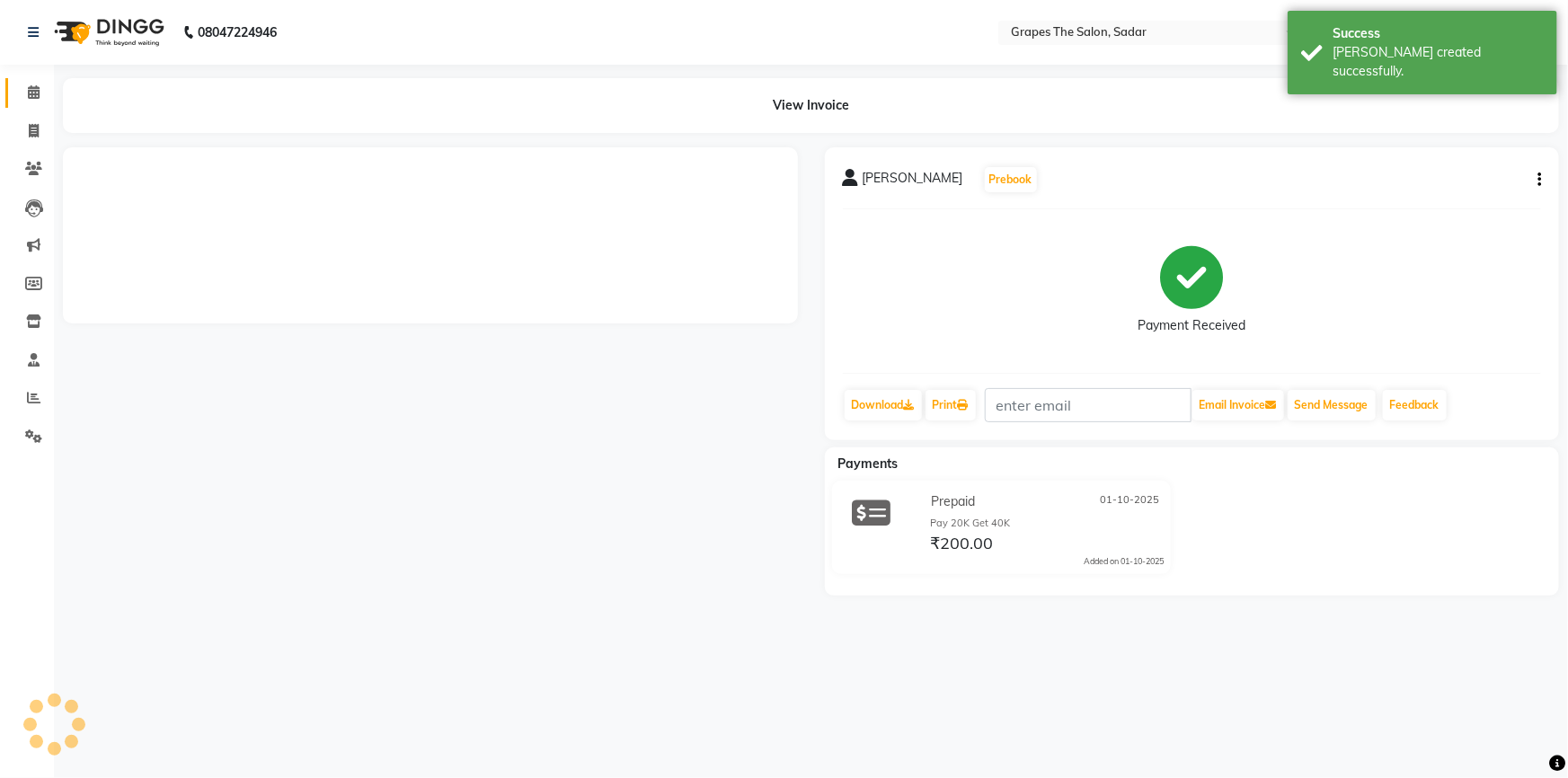
click at [28, 88] on icon at bounding box center [34, 93] width 12 height 13
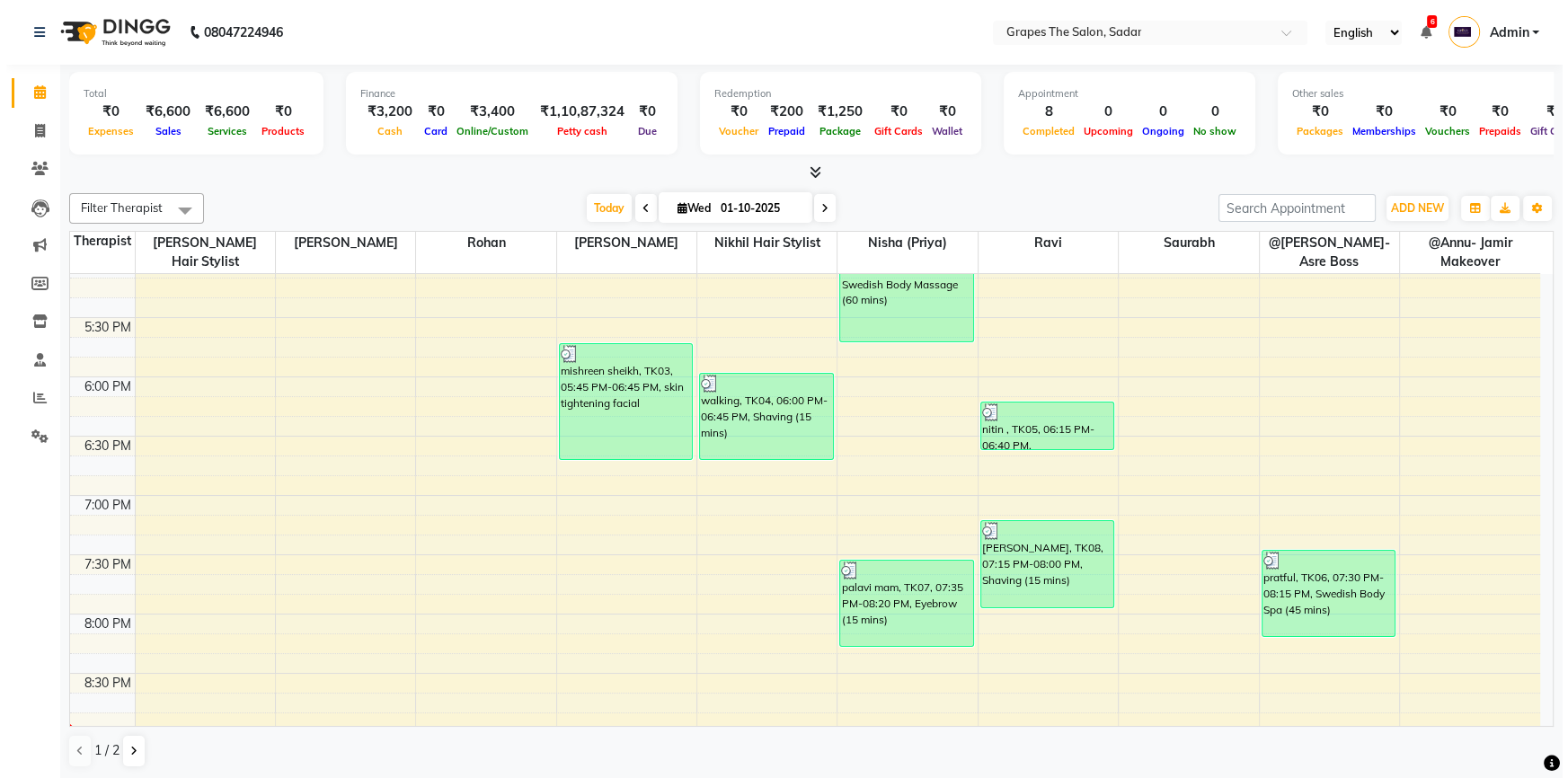
scroll to position [1201, 0]
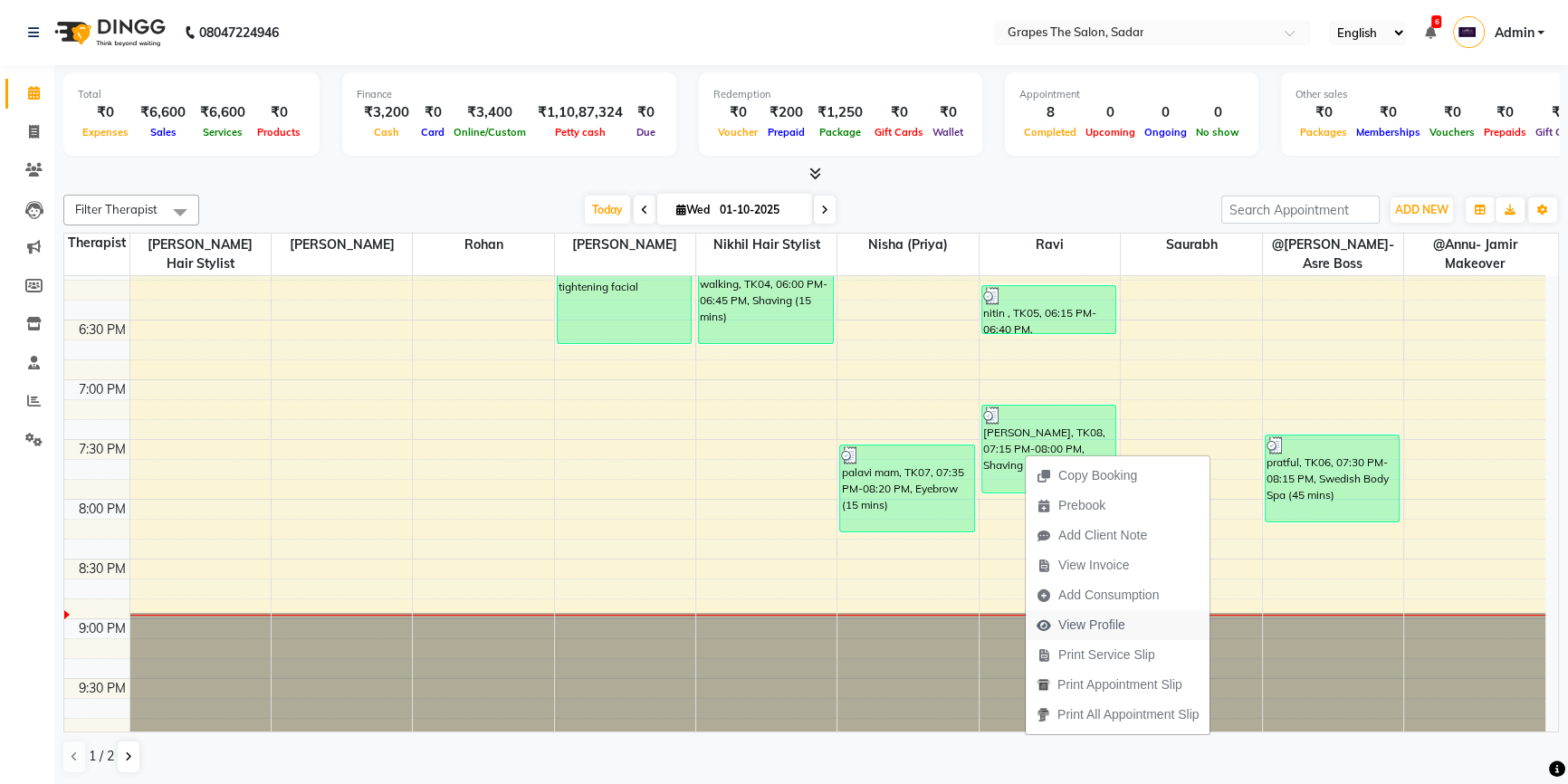
click at [1123, 631] on span "View Profile" at bounding box center [1091, 626] width 67 height 19
